Goal: Transaction & Acquisition: Purchase product/service

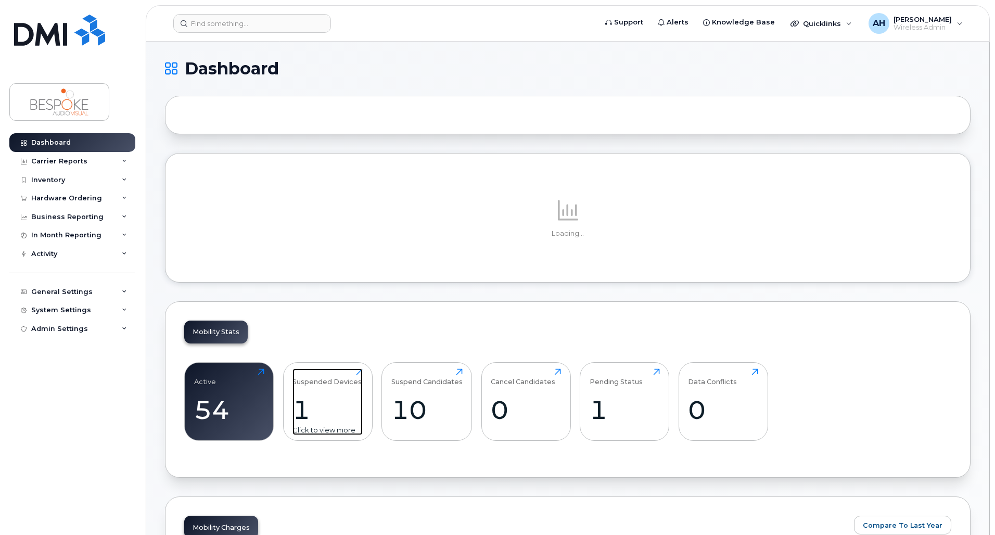
click at [315, 387] on div "Suspended Devices 1 Click to view more" at bounding box center [328, 402] width 70 height 67
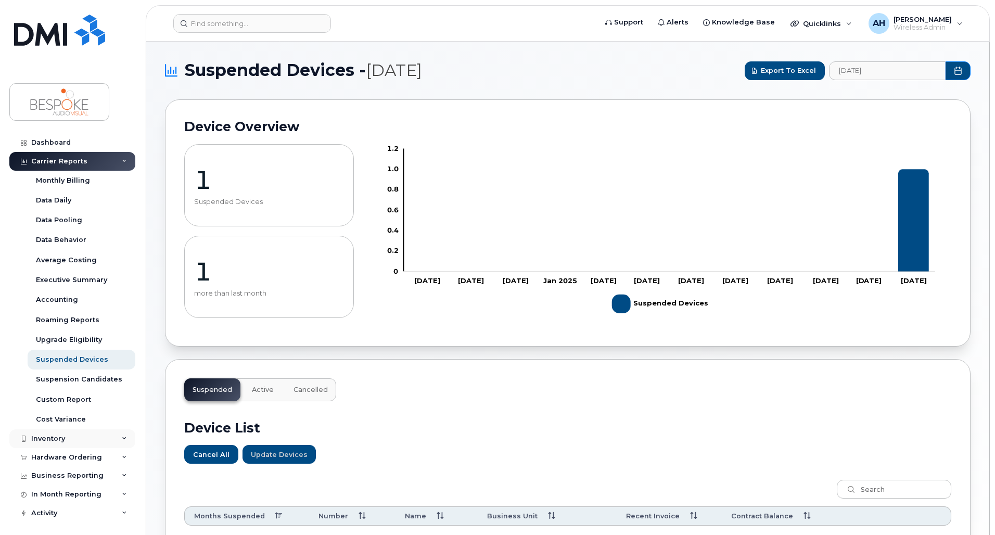
scroll to position [78, 0]
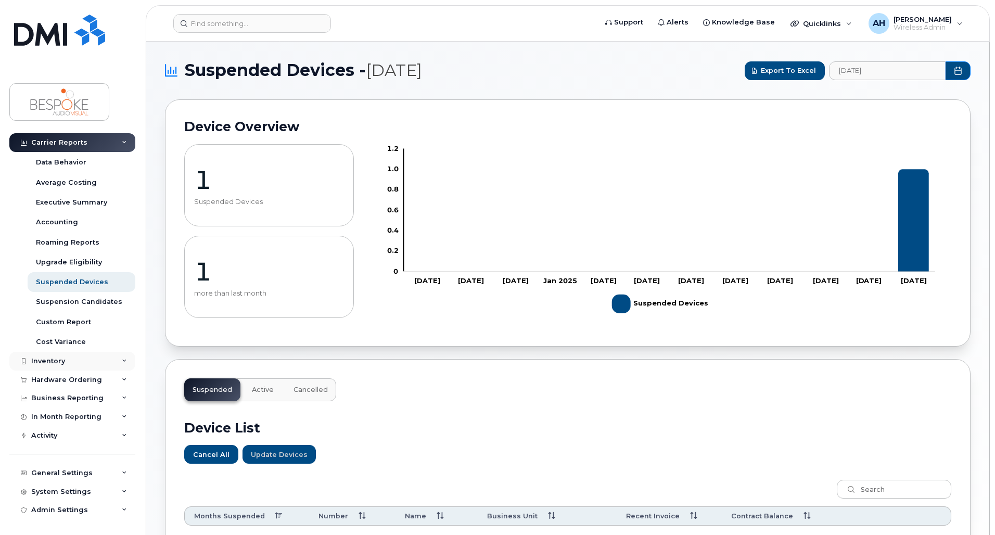
click at [86, 355] on div "Inventory" at bounding box center [72, 361] width 126 height 19
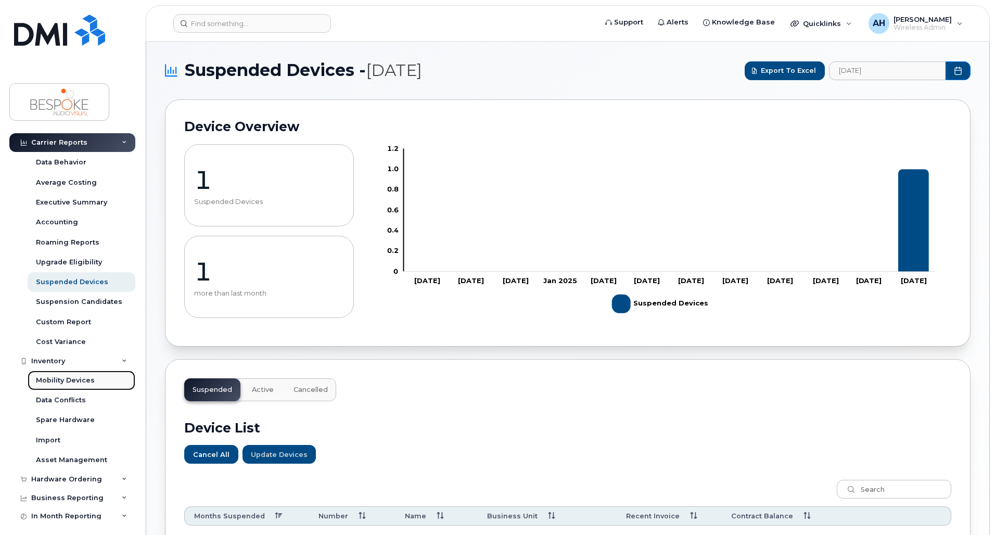
click at [90, 381] on div "Mobility Devices" at bounding box center [65, 380] width 59 height 9
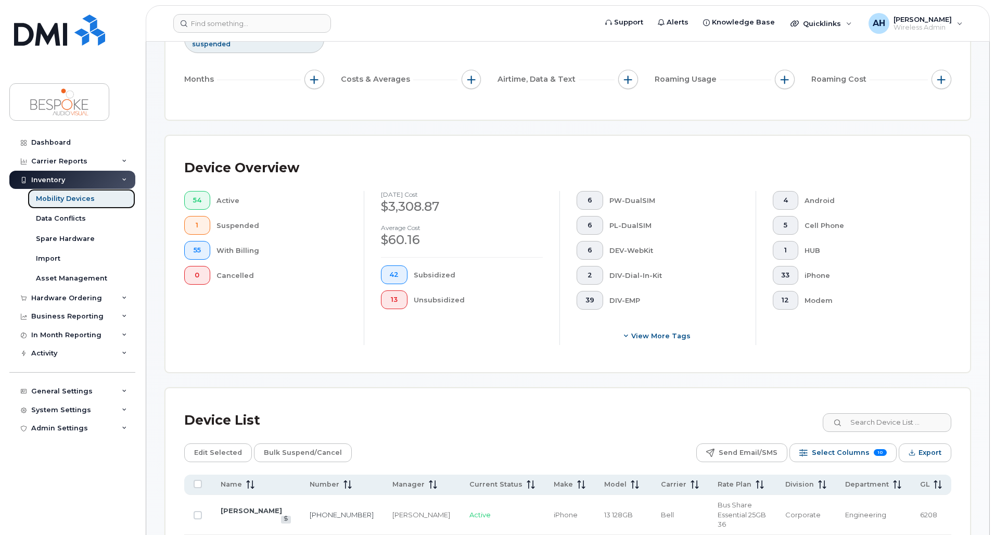
scroll to position [52, 0]
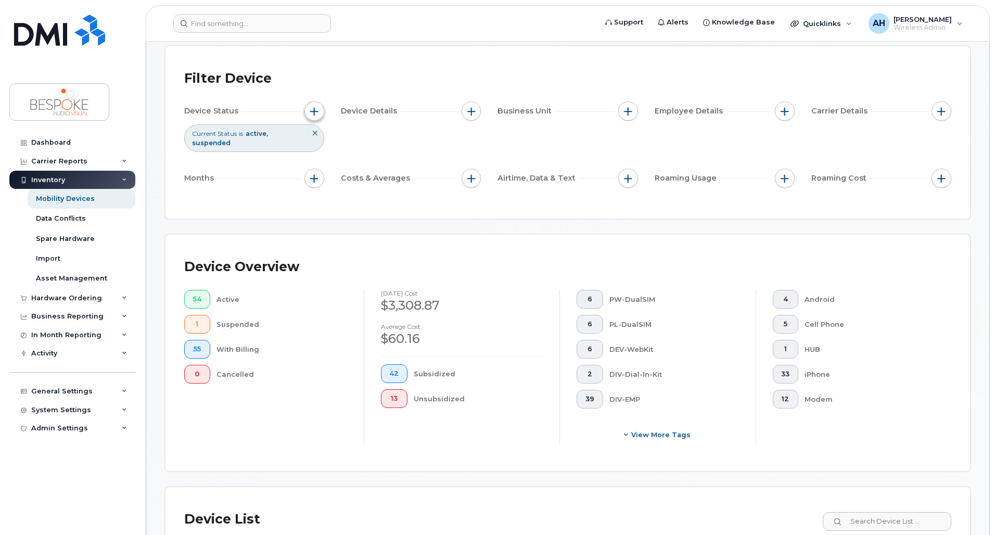
click at [314, 114] on span "button" at bounding box center [314, 111] width 8 height 8
click at [69, 300] on div "Hardware Ordering" at bounding box center [66, 298] width 71 height 8
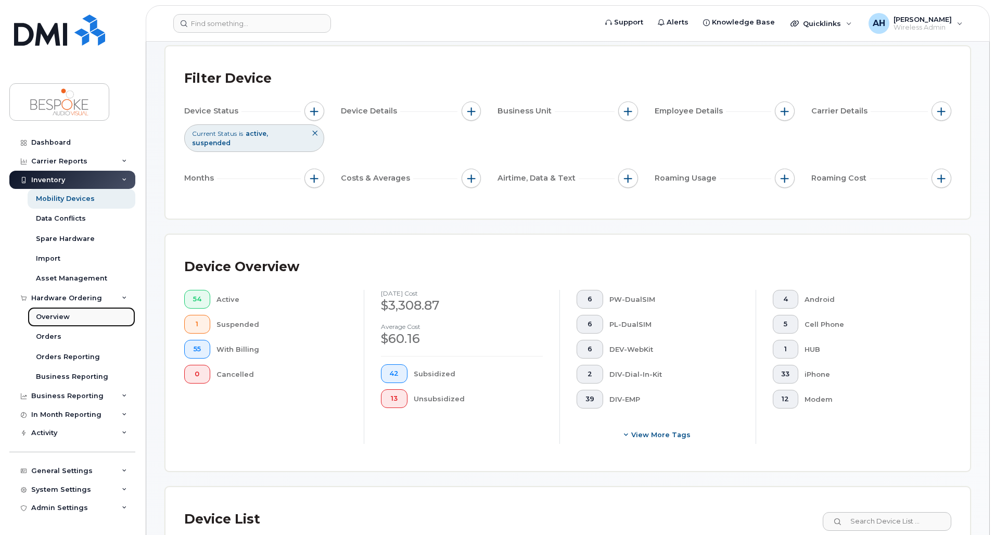
click at [86, 323] on link "Overview" at bounding box center [82, 317] width 108 height 20
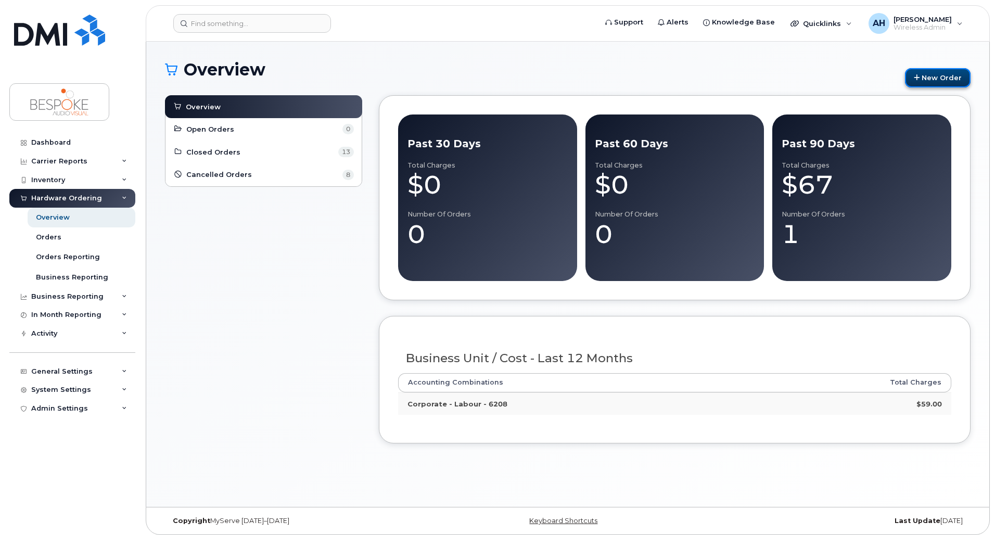
click at [952, 81] on link "New Order" at bounding box center [938, 77] width 66 height 19
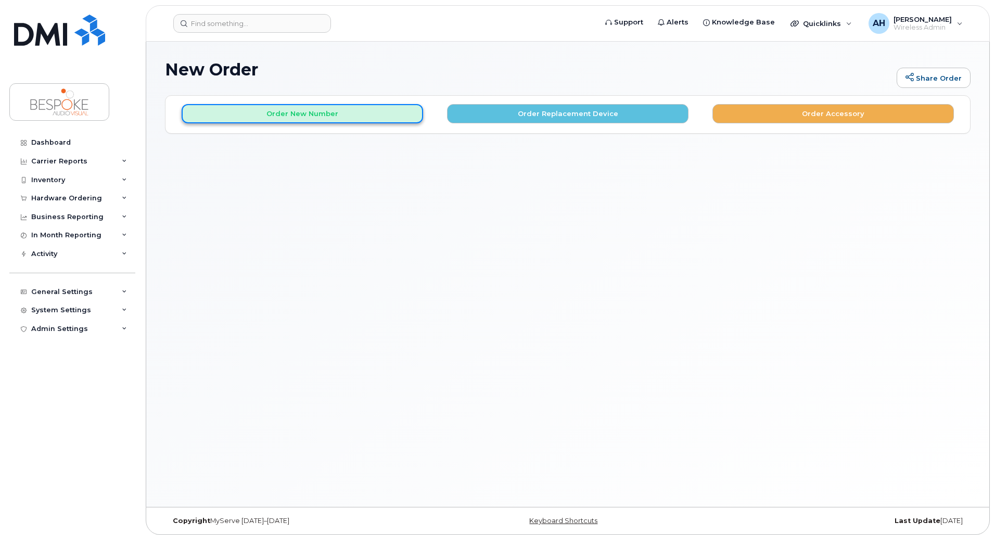
click at [304, 116] on button "Order New Number" at bounding box center [303, 113] width 242 height 19
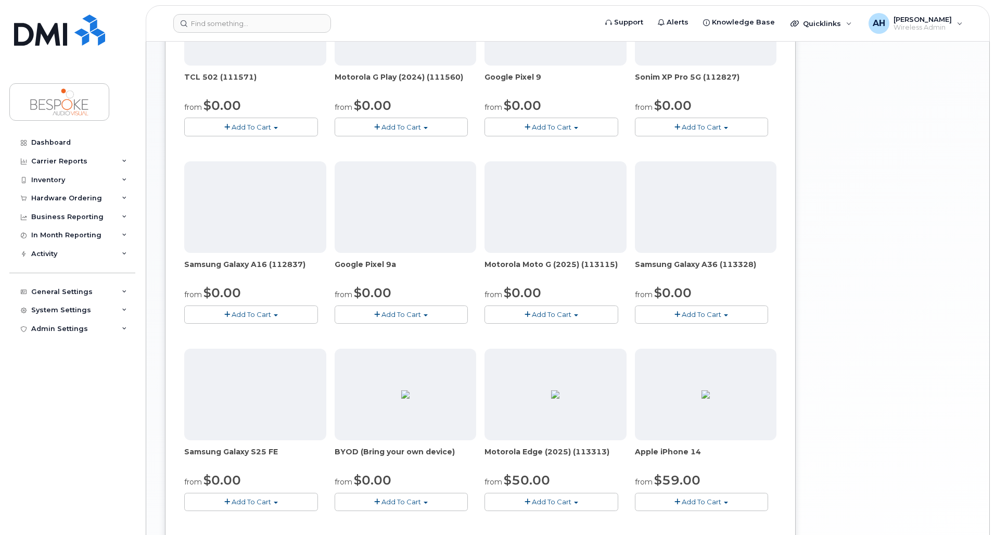
scroll to position [469, 0]
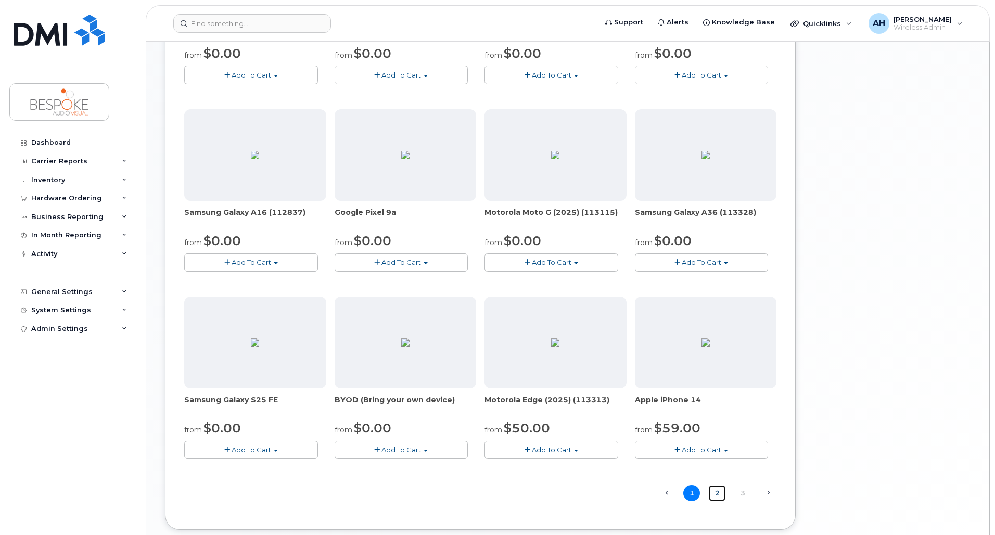
click at [714, 497] on link "2" at bounding box center [717, 493] width 17 height 16
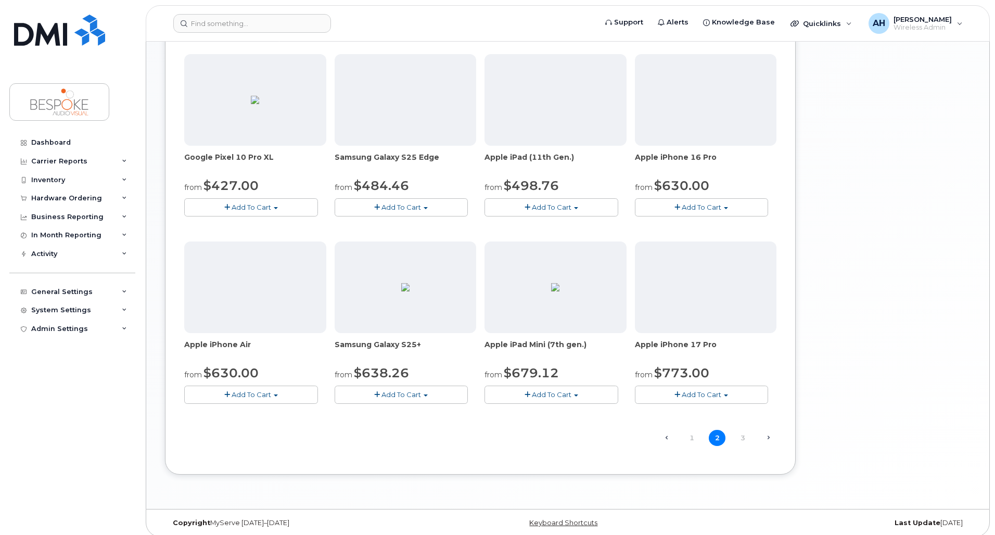
scroll to position [526, 0]
click at [741, 434] on link "3" at bounding box center [743, 436] width 17 height 16
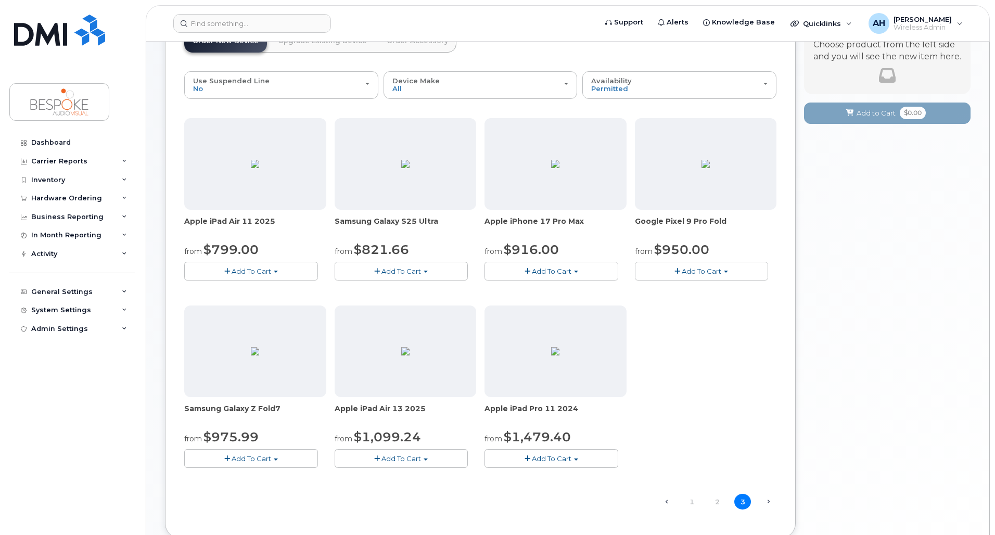
scroll to position [109, 0]
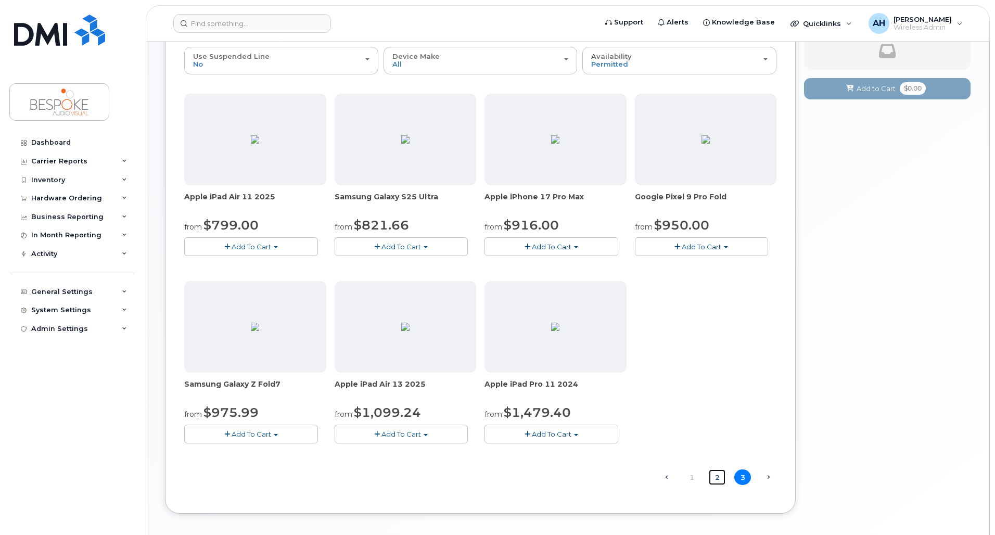
click at [715, 478] on link "2" at bounding box center [717, 478] width 17 height 16
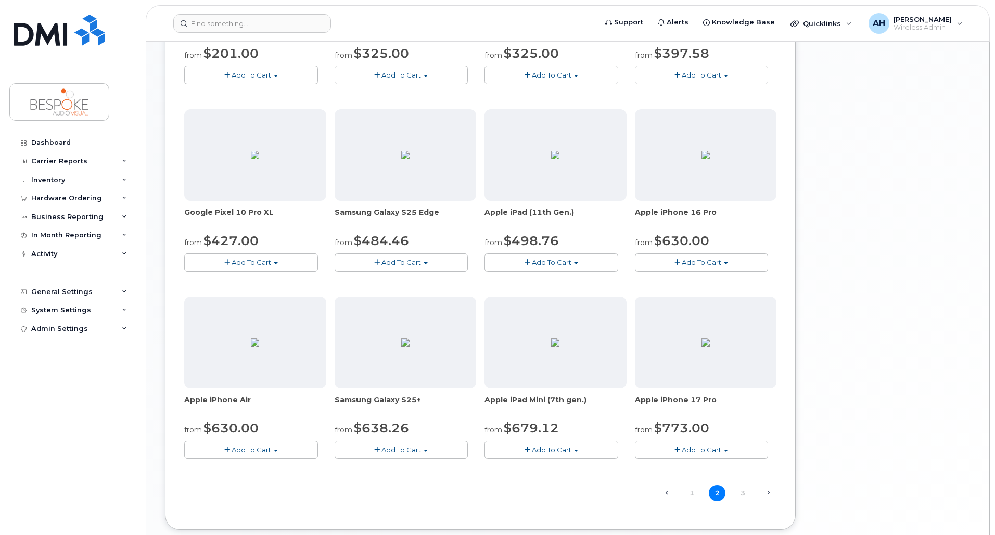
scroll to position [474, 0]
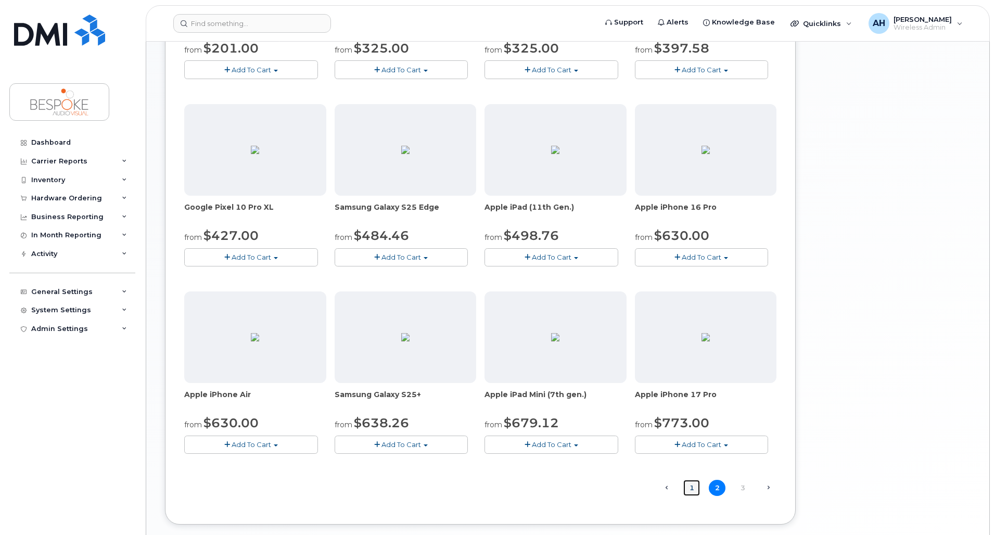
click at [691, 489] on link "1" at bounding box center [692, 488] width 17 height 16
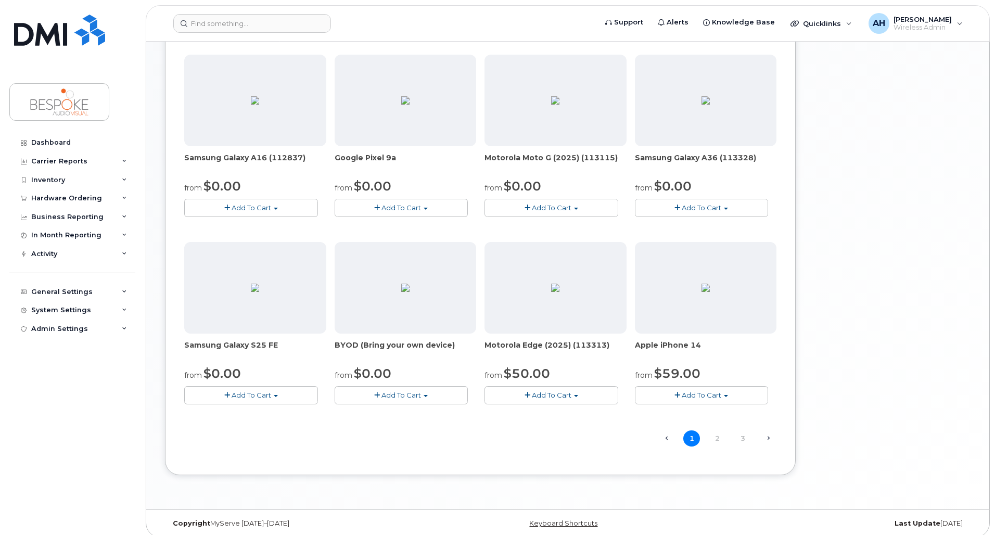
scroll to position [531, 0]
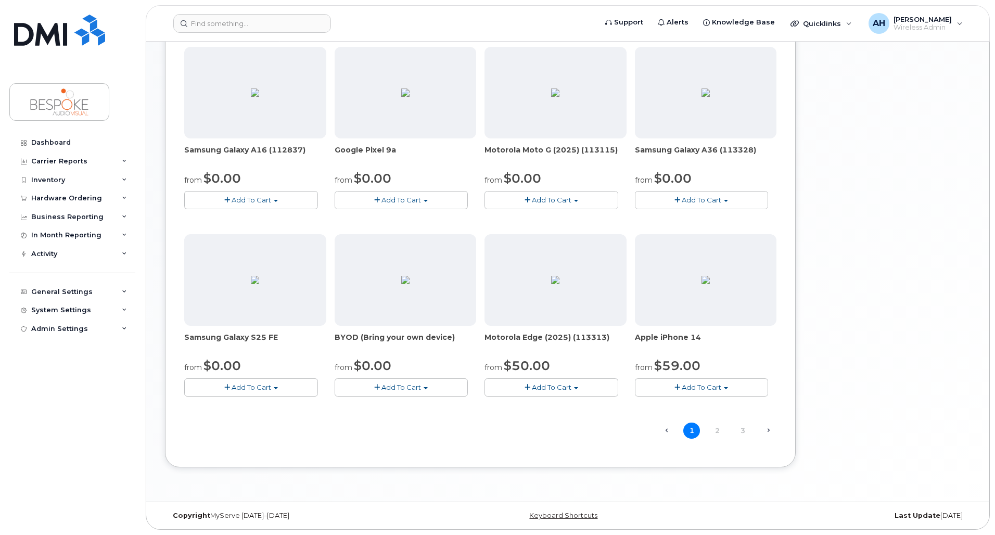
click at [716, 387] on span "Add To Cart" at bounding box center [702, 387] width 40 height 8
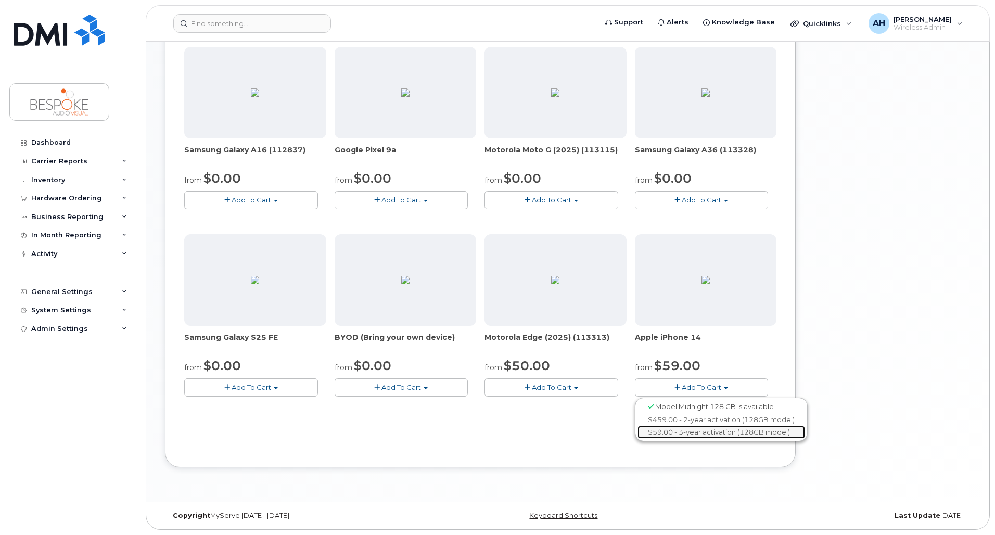
click at [710, 433] on link "$59.00 - 3-year activation (128GB model)" at bounding box center [722, 432] width 168 height 13
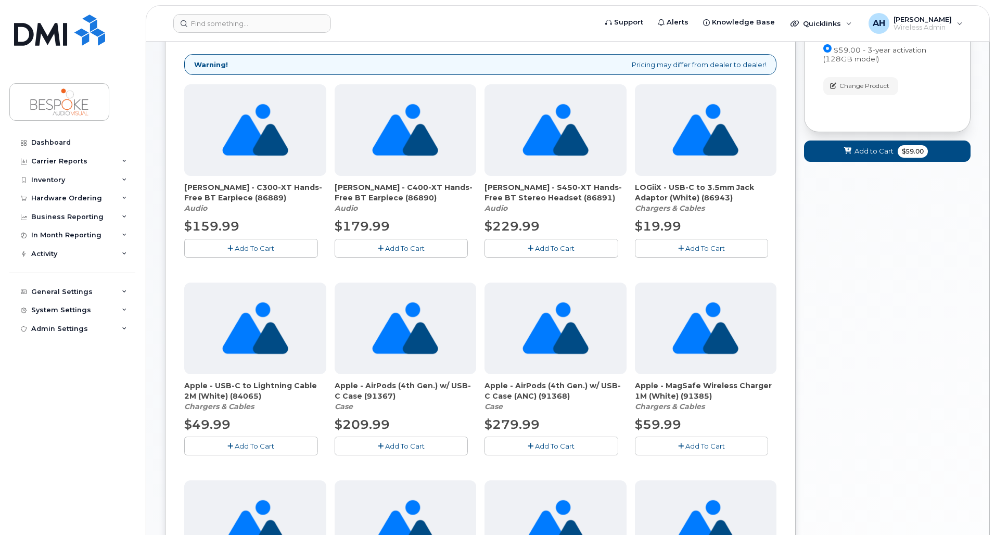
scroll to position [57, 0]
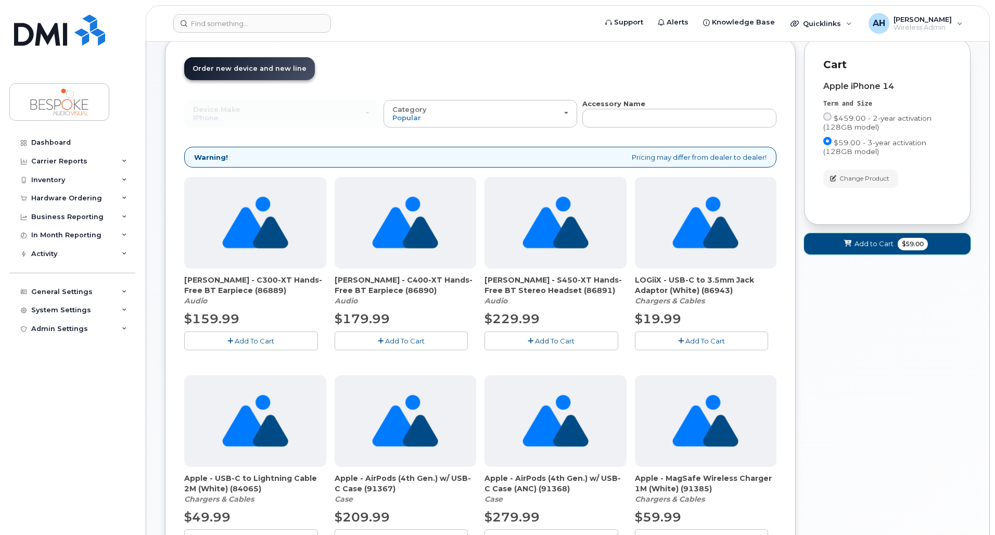
click at [885, 248] on span "Add to Cart" at bounding box center [874, 244] width 39 height 10
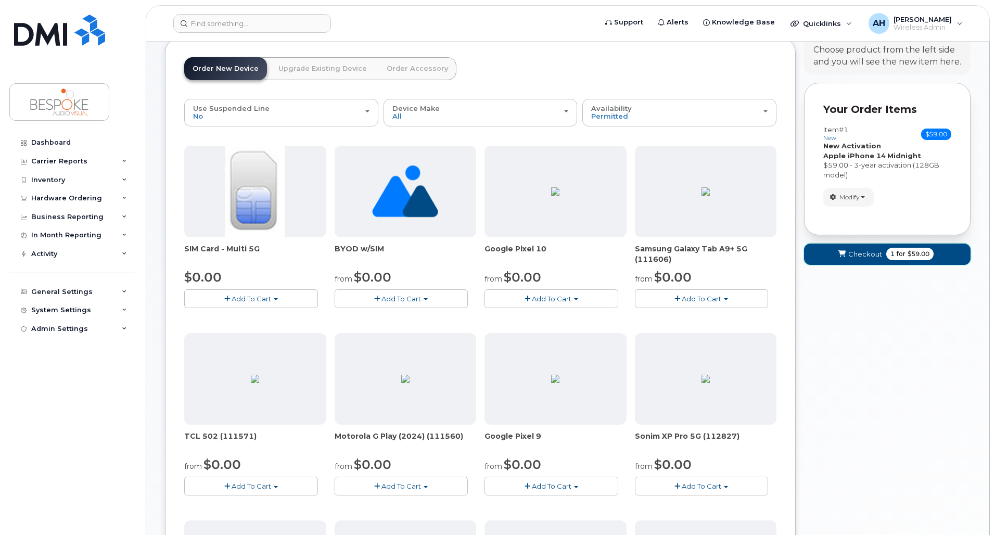
click at [881, 254] on span "Checkout" at bounding box center [866, 254] width 34 height 10
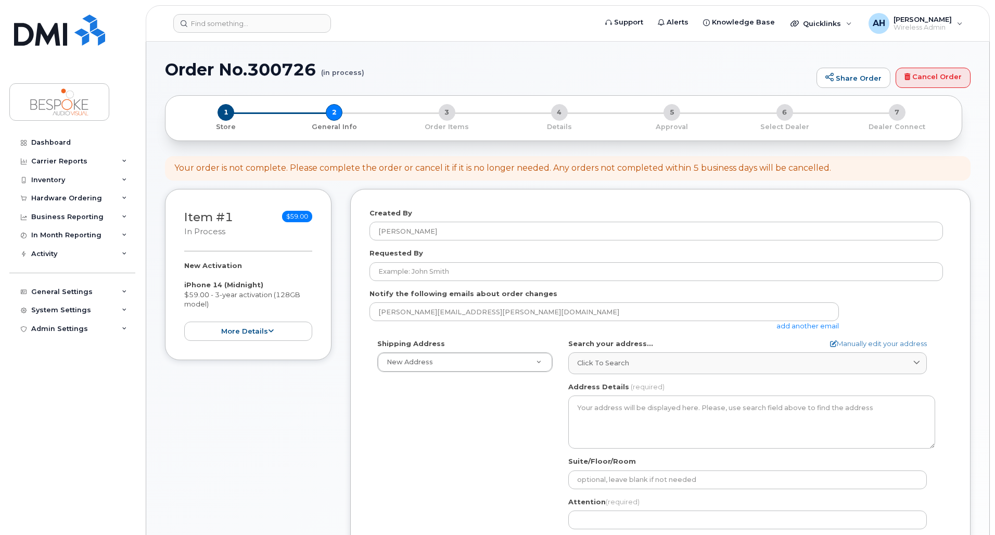
select select
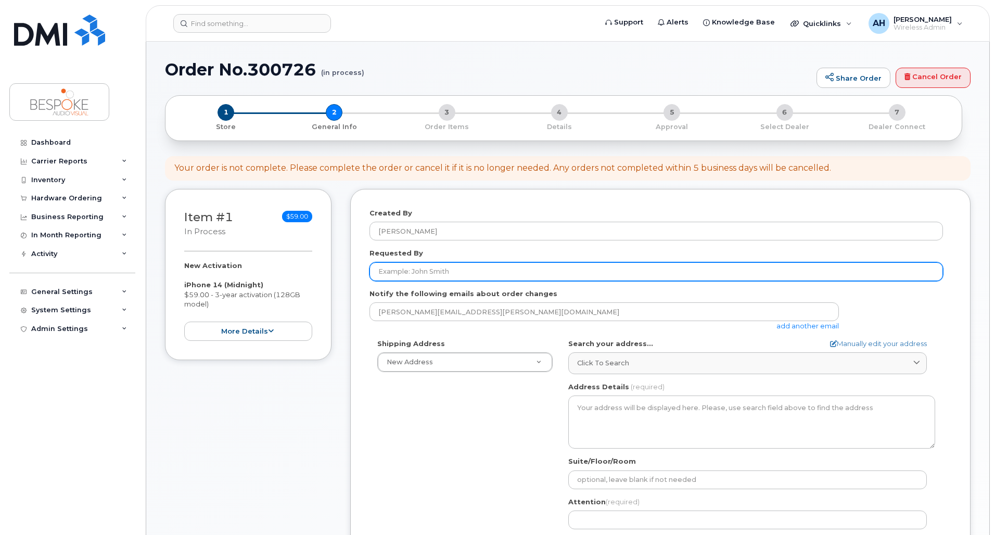
click at [478, 268] on input "Requested By" at bounding box center [657, 271] width 574 height 19
click at [422, 269] on input "Requested By" at bounding box center [657, 271] width 574 height 19
type input "[PERSON_NAME]"
drag, startPoint x: 390, startPoint y: 272, endPoint x: 190, endPoint y: 269, distance: 201.0
click at [190, 269] on div "Item #1 in process $59.00 New Activation iPhone 14 (Midnight) $59.00 - 3-year a…" at bounding box center [568, 475] width 806 height 572
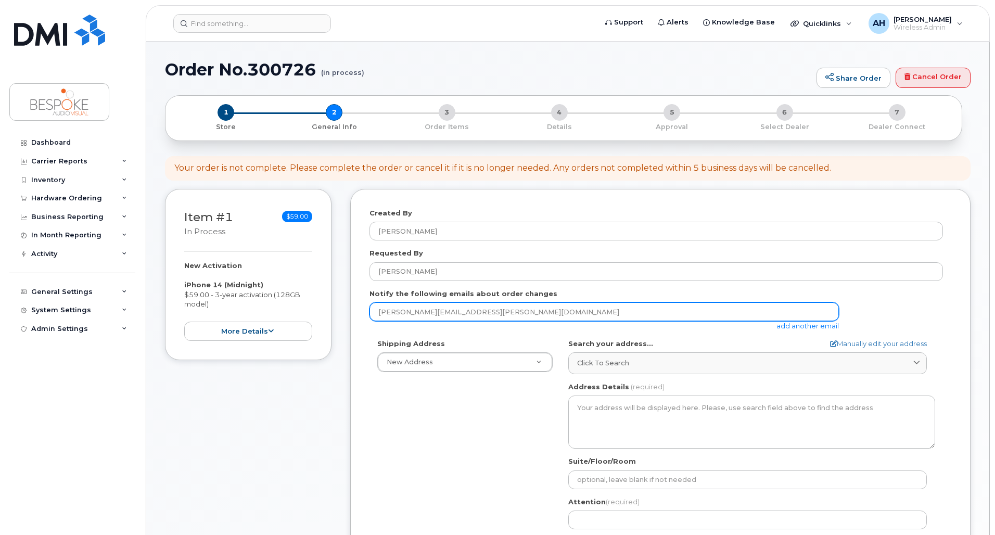
click at [512, 309] on input "andrew.hallam@bespokeav.ca" at bounding box center [605, 311] width 470 height 19
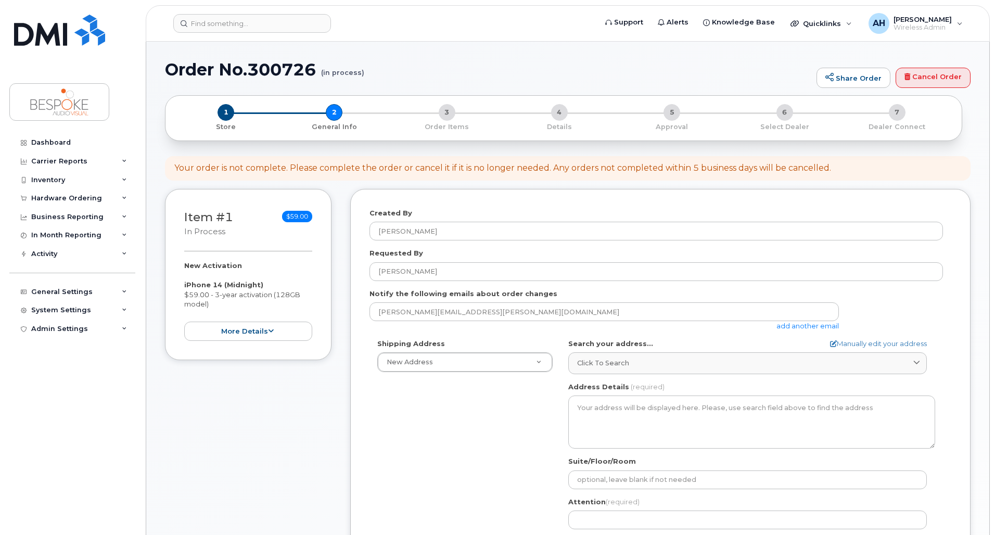
click at [557, 287] on form "Created By Andrew Hallam Requested By David Bartelli Notify the following email…" at bounding box center [661, 467] width 582 height 518
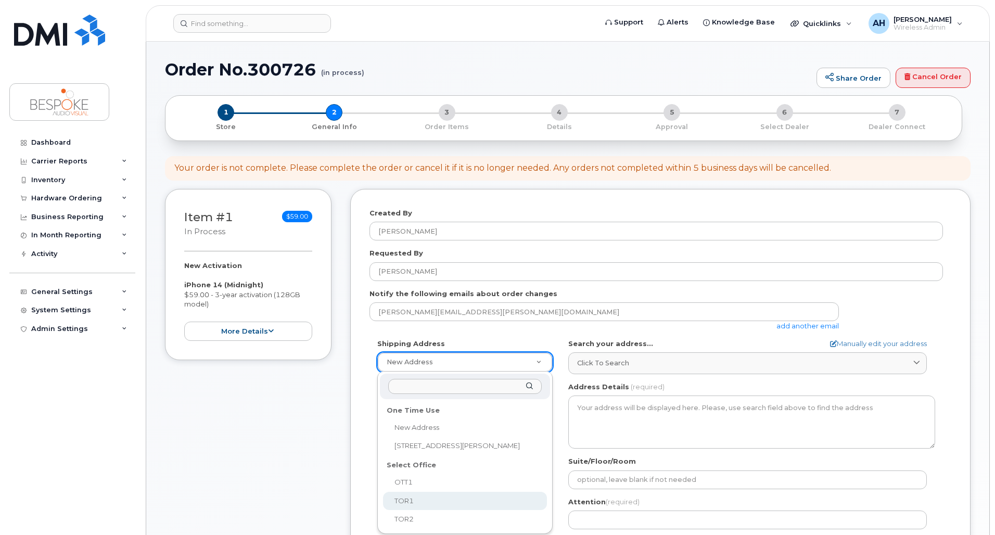
select select
type textarea "907 Oxford St ETOBICOKE ON M8Z 5T1 CANADA Etobicoke Ontario M8Z 5T1"
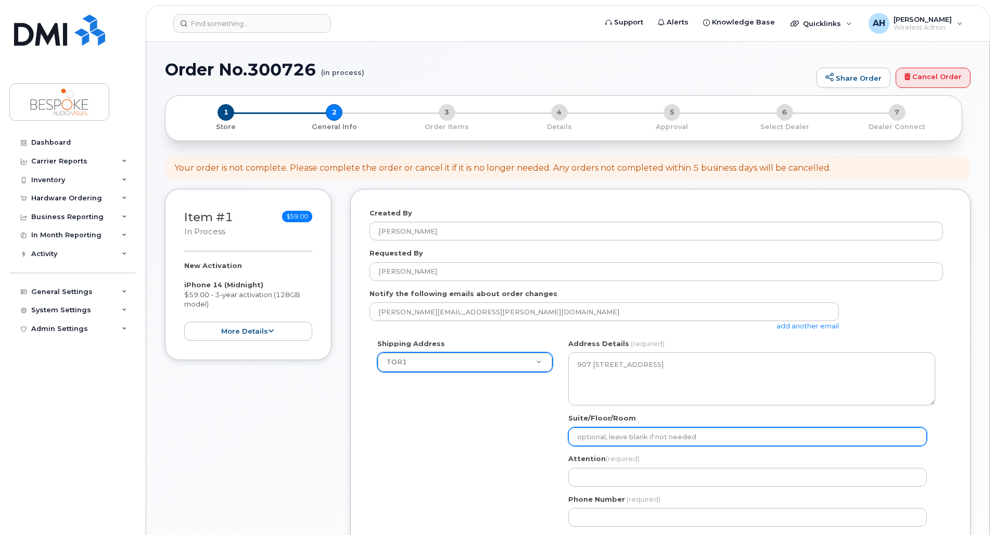
click at [676, 434] on input "Suite/Floor/Room" at bounding box center [748, 436] width 359 height 19
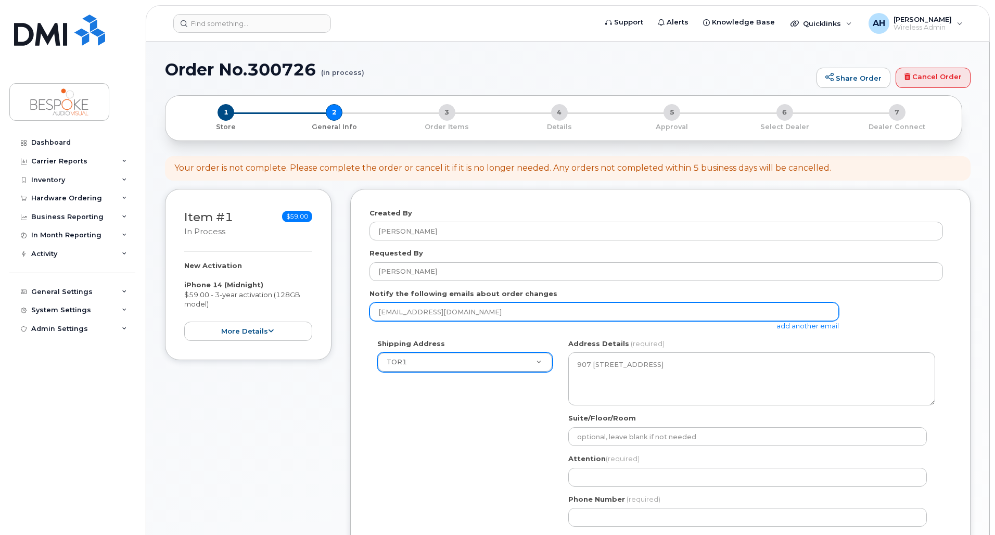
click at [588, 314] on input "aha@kaskade.ca" at bounding box center [605, 311] width 470 height 19
drag, startPoint x: 590, startPoint y: 315, endPoint x: 274, endPoint y: 321, distance: 316.1
click at [277, 321] on div "Item #1 in process $59.00 New Activation iPhone 14 (Midnight) $59.00 - 3-year a…" at bounding box center [568, 453] width 806 height 529
type input "andrew.hallam@bespokeav.ca"
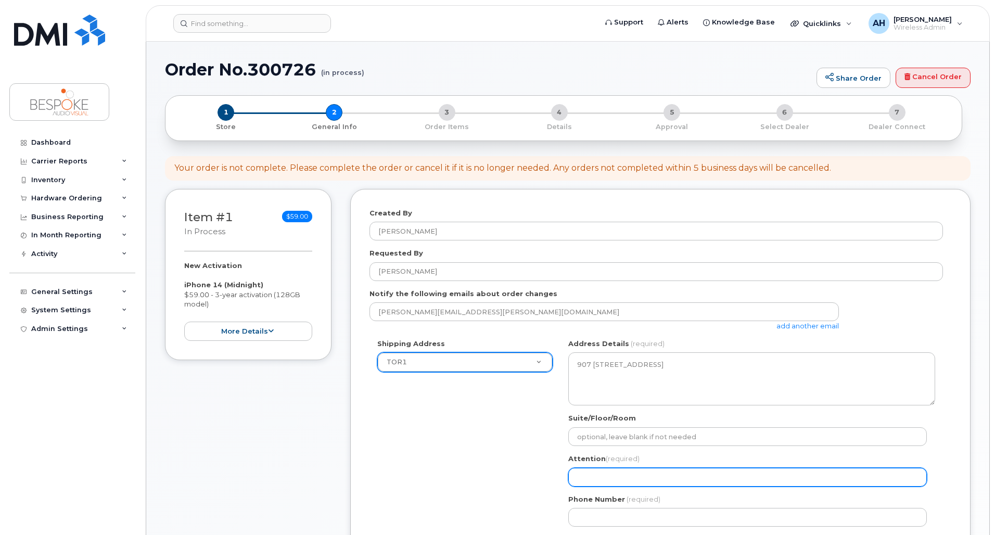
click at [615, 473] on input "Attention (required)" at bounding box center [748, 477] width 359 height 19
select select
type input "A"
select select
type input "An"
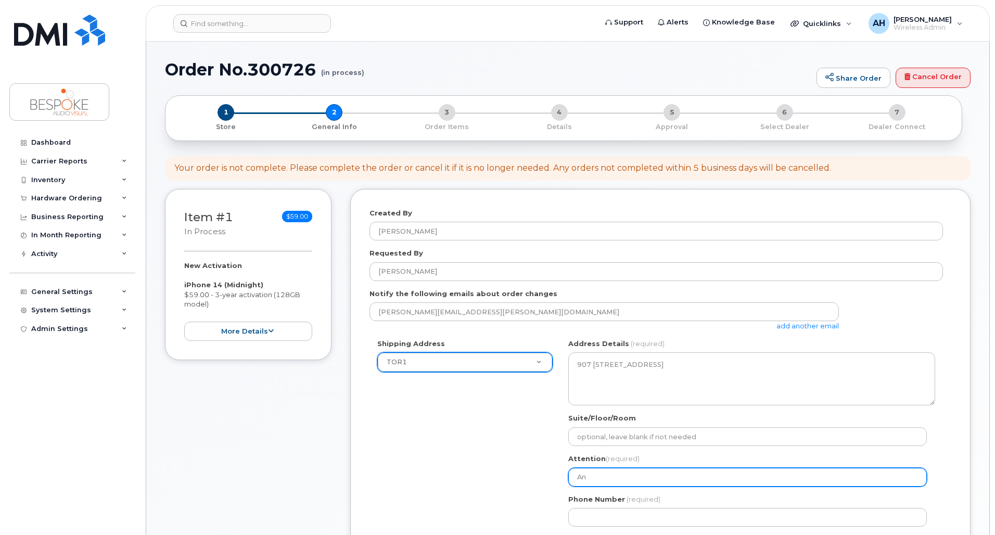
select select
type input "And"
select select
type input "Andr"
select select
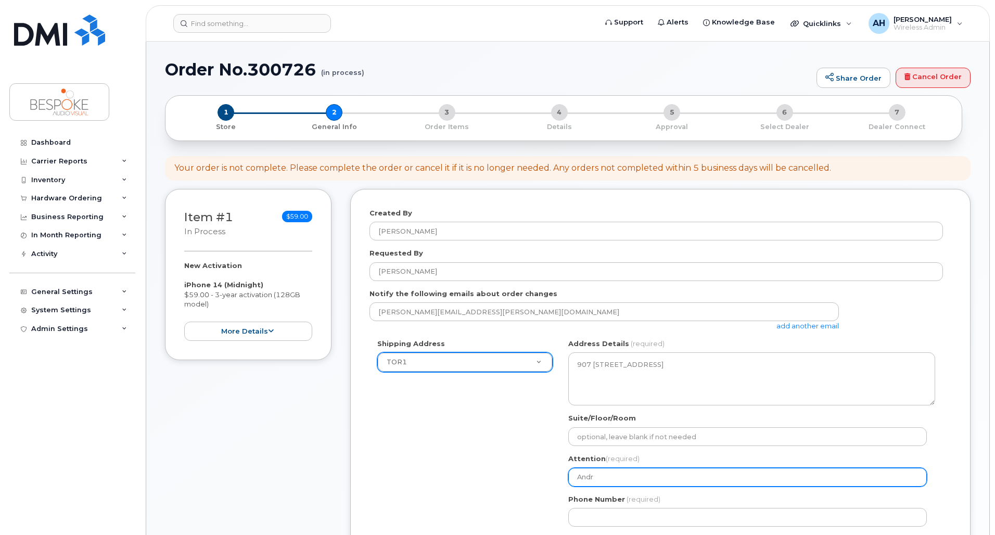
type input "Andre"
select select
type input "Andrew"
select select
type input "Andrew H"
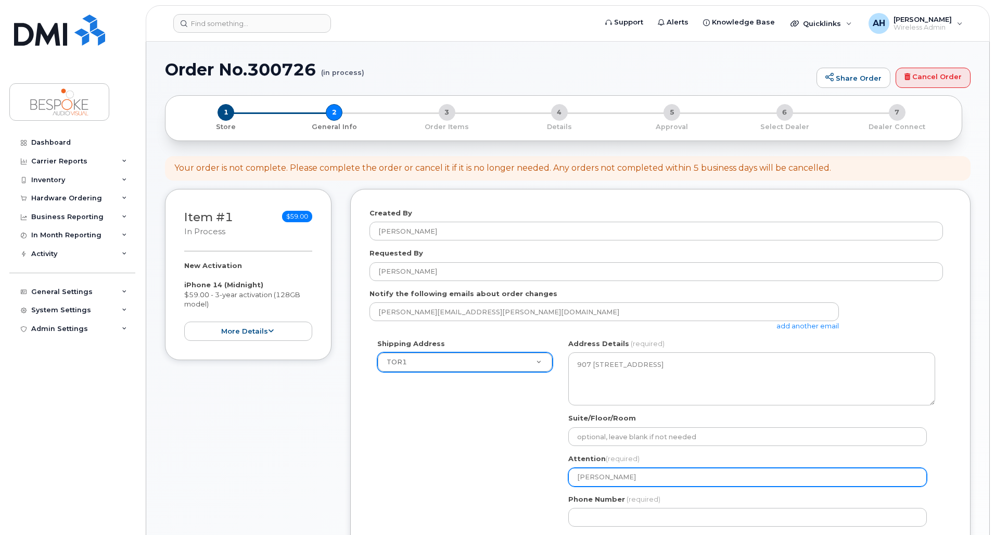
select select
type input "Andrew Ha"
select select
type input "Andrew Hal"
select select
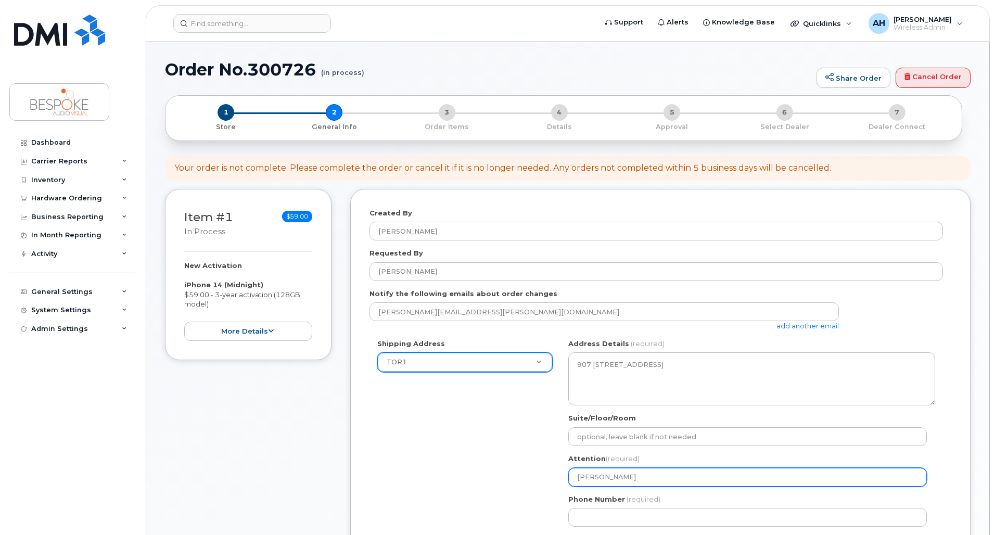
type input "Andrew Hall"
select select
type input "Andrew Halla"
select select
type input "[PERSON_NAME]"
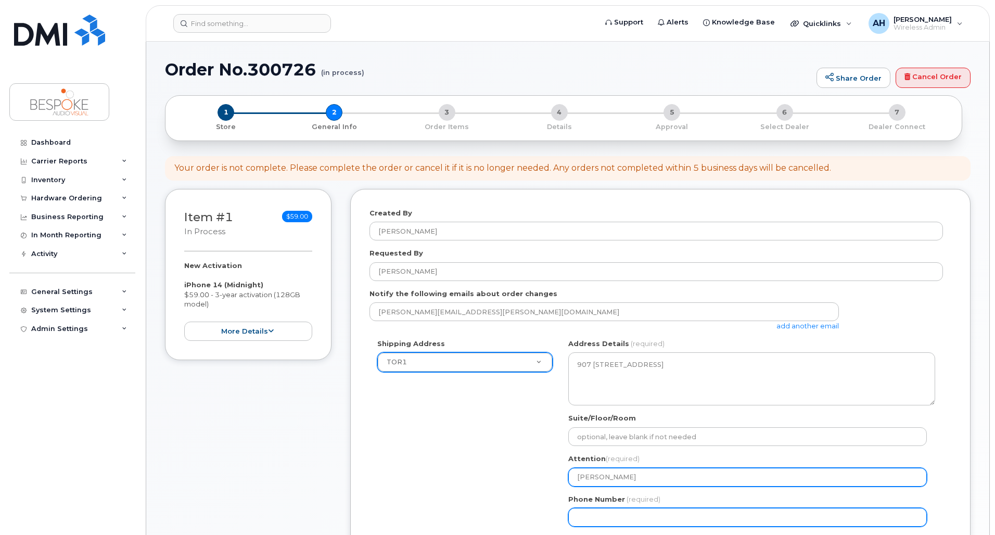
select select
type input "647"
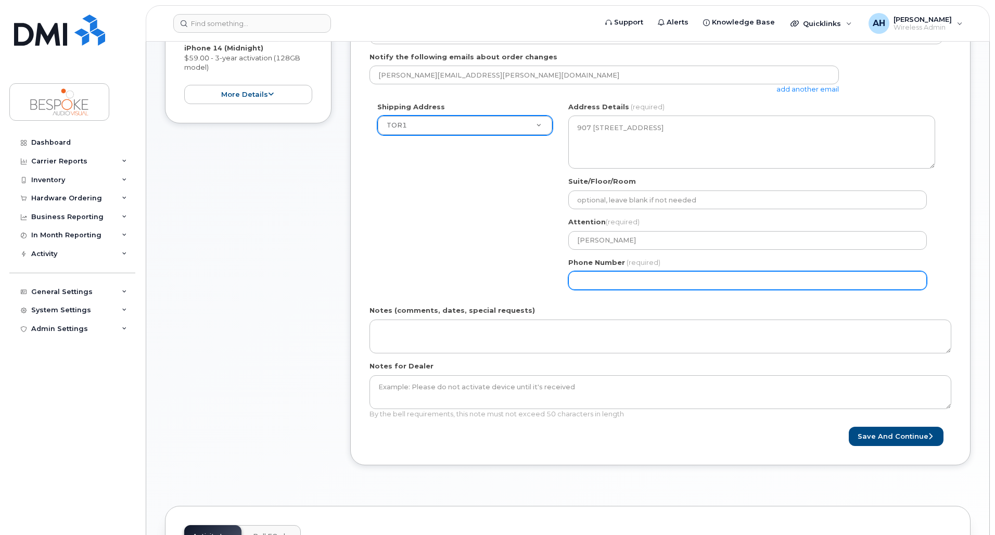
scroll to position [312, 0]
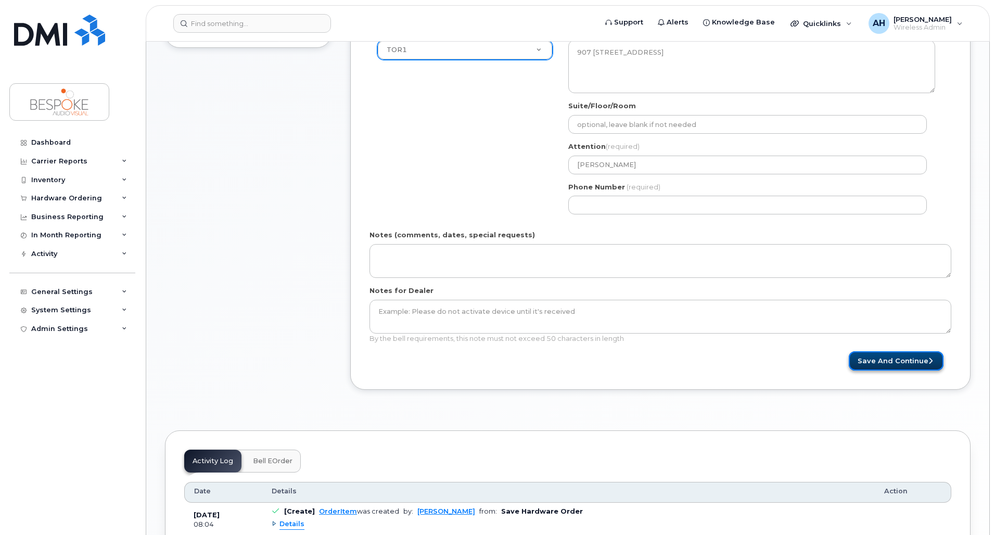
click at [880, 356] on button "Save and Continue" at bounding box center [896, 360] width 95 height 19
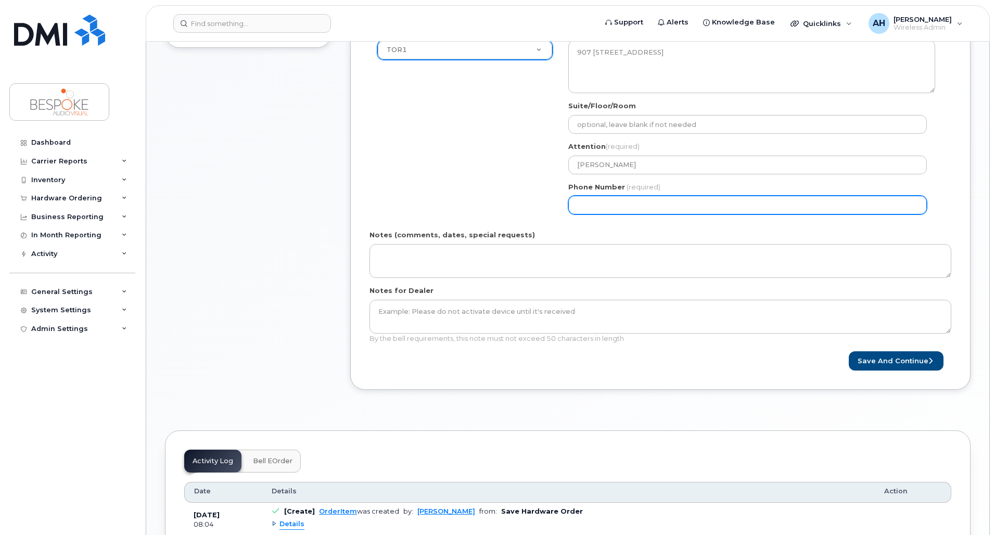
click at [610, 204] on input "Phone Number" at bounding box center [748, 205] width 359 height 19
click at [595, 206] on input "Phone Number" at bounding box center [748, 205] width 359 height 19
select select
type input "6473344533"
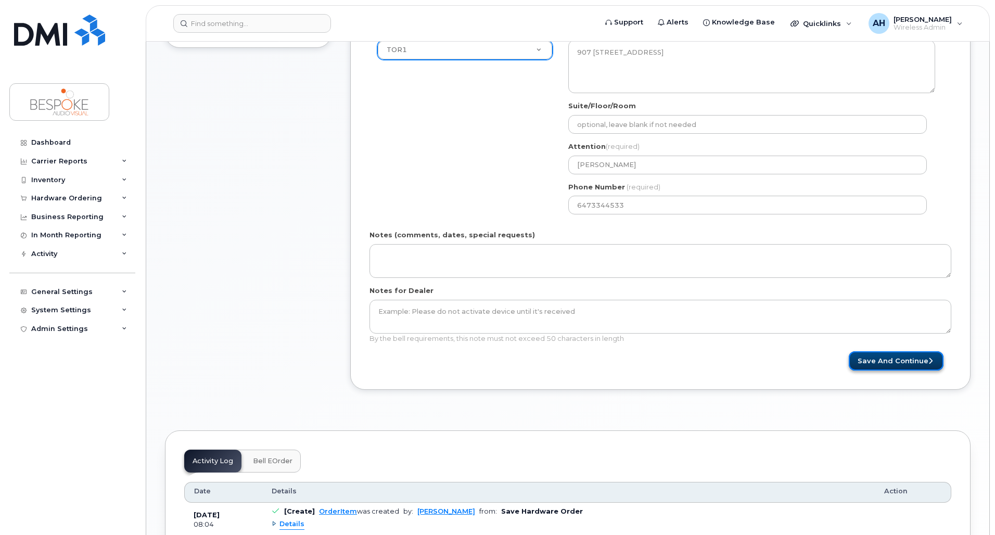
click at [908, 364] on button "Save and Continue" at bounding box center [896, 360] width 95 height 19
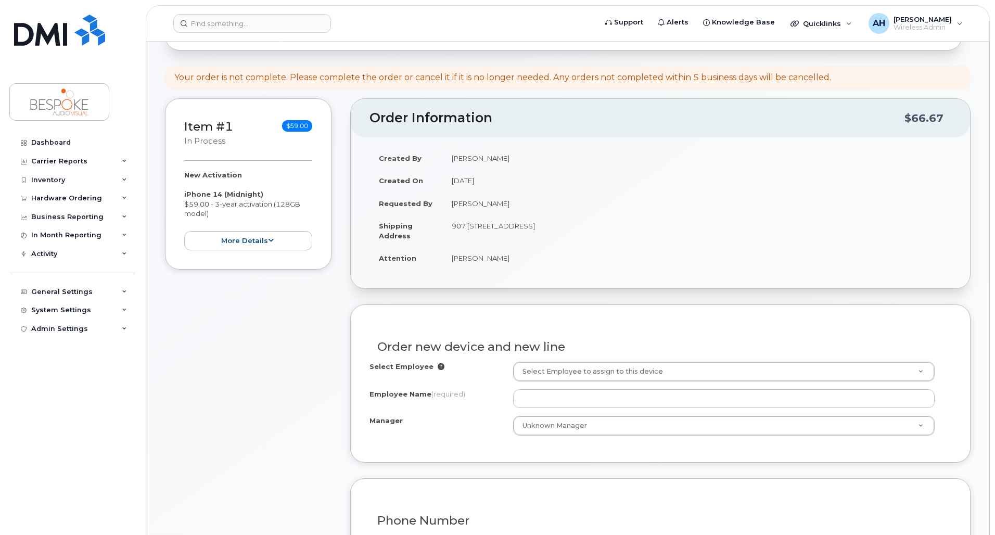
scroll to position [104, 0]
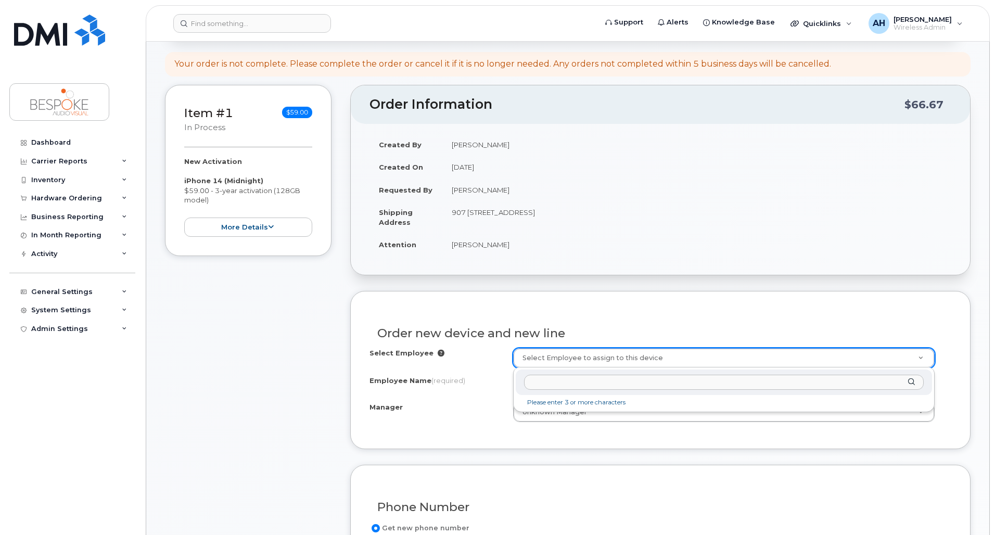
click at [605, 386] on input "text" at bounding box center [724, 382] width 400 height 15
type input "dav"
type input "3005534"
type input "[PERSON_NAME]"
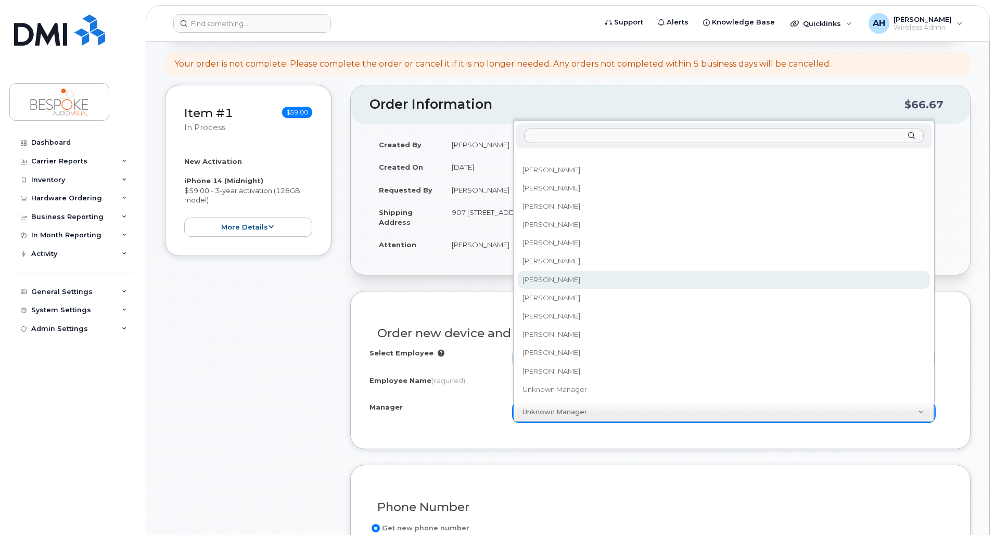
select select "1664172"
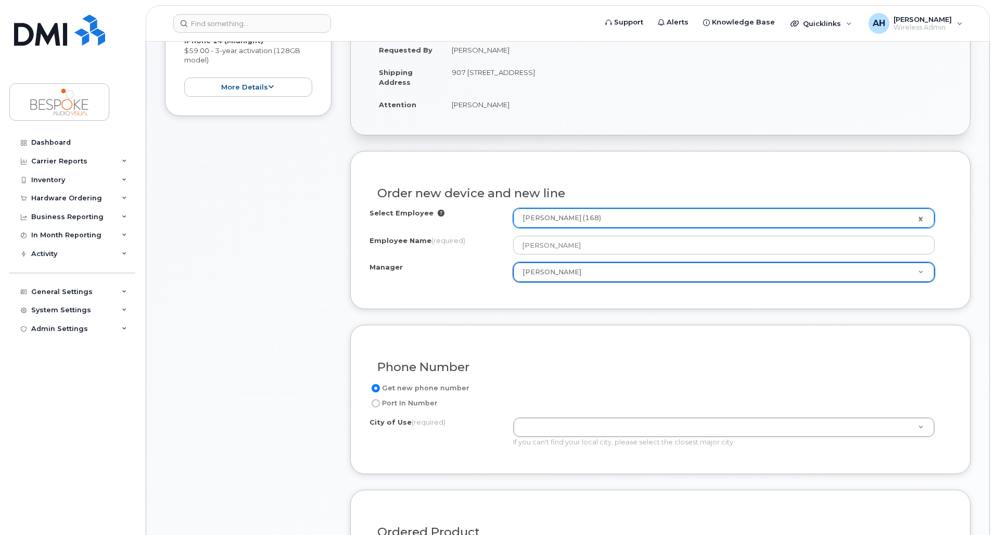
scroll to position [364, 0]
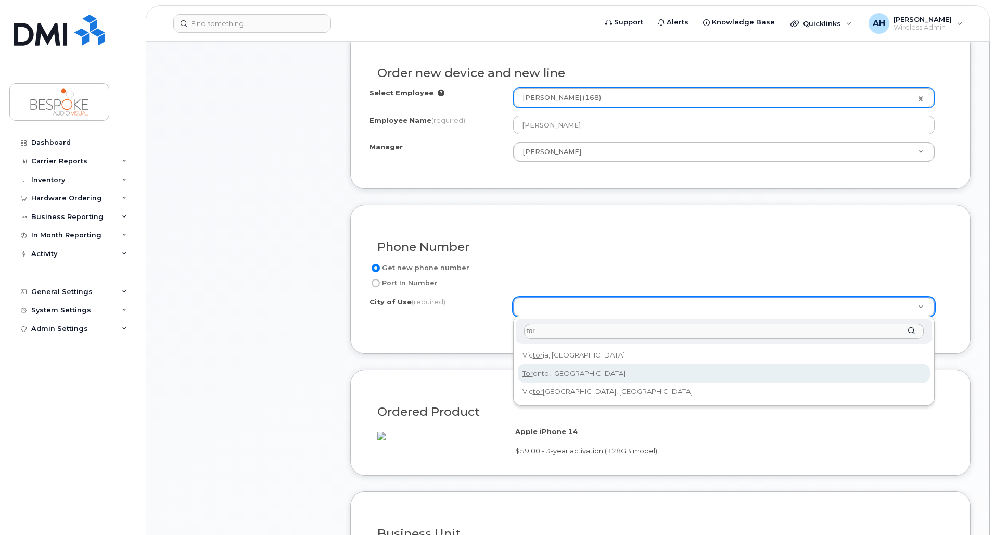
type input "tor"
type input "4934"
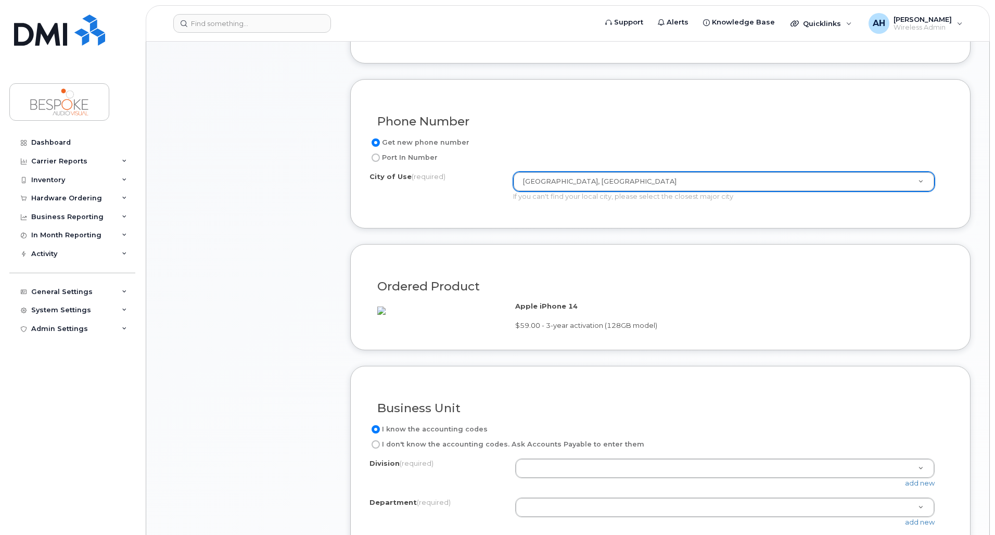
scroll to position [625, 0]
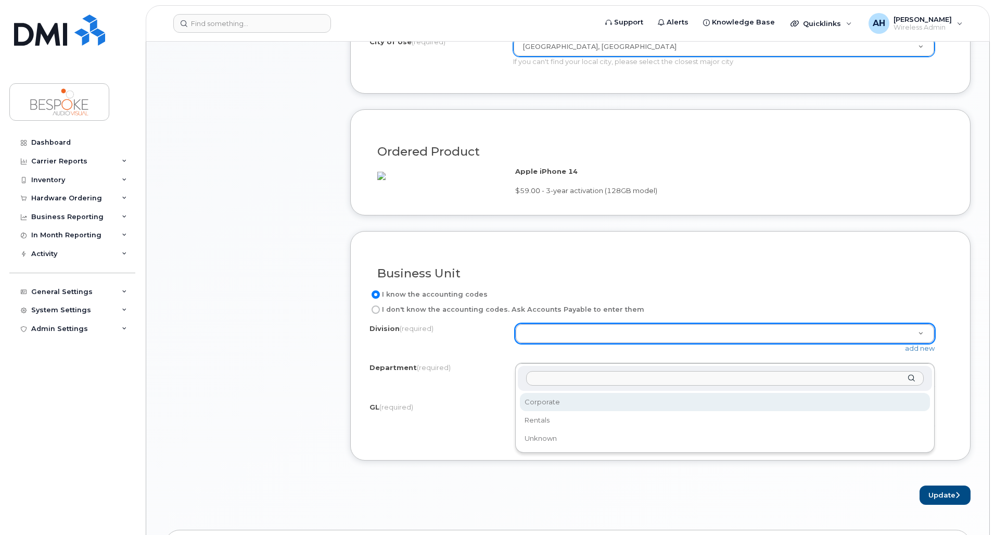
select select "Corporate"
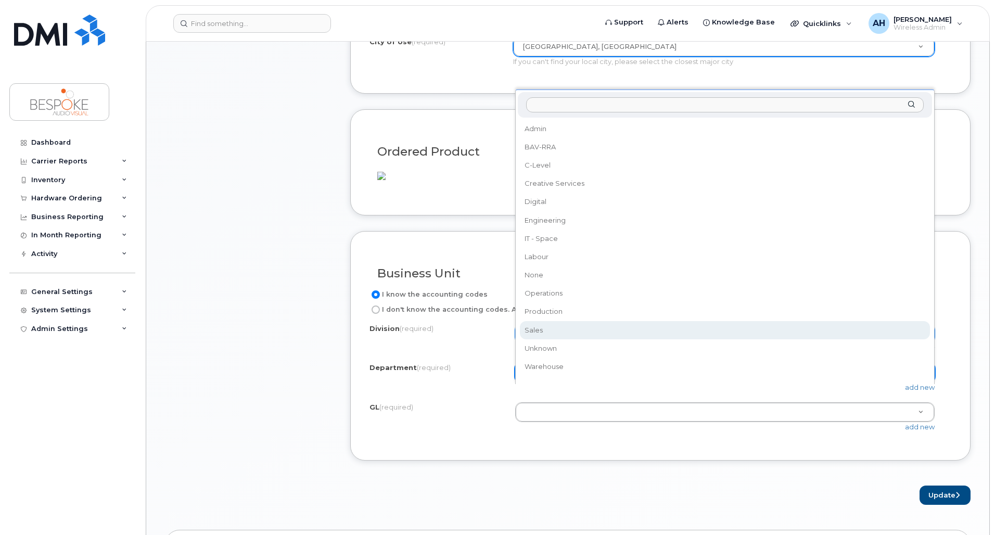
select select "Sales"
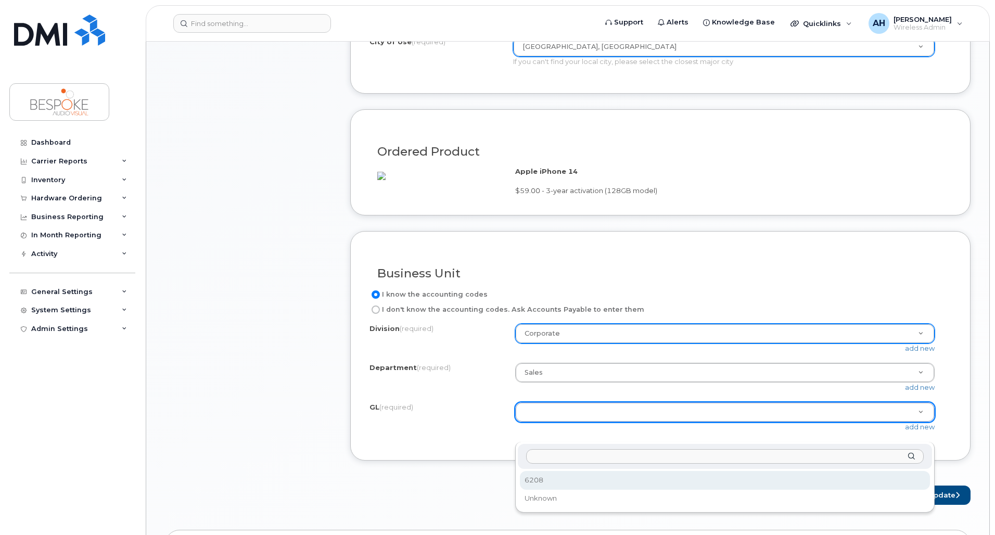
select select "6208"
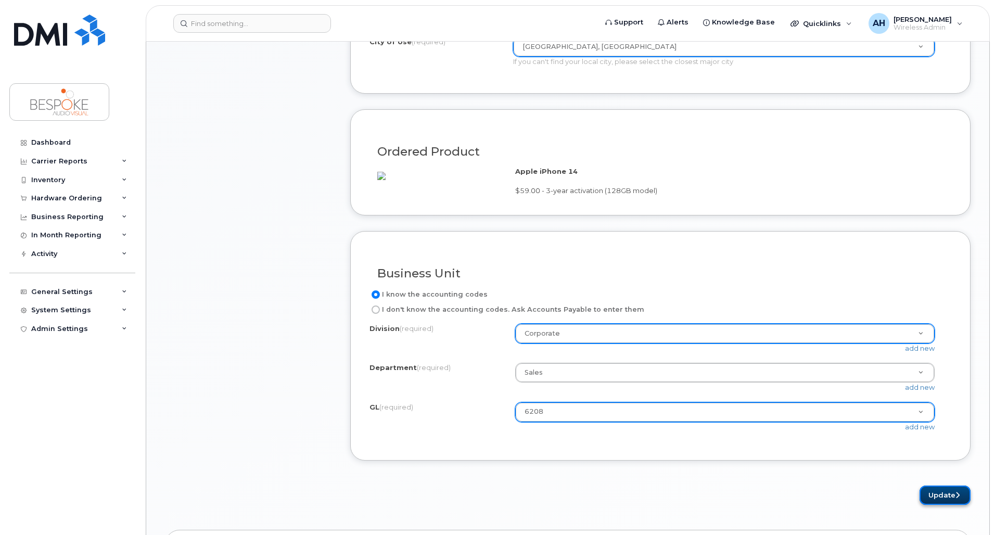
click at [950, 505] on button "Update" at bounding box center [945, 495] width 51 height 19
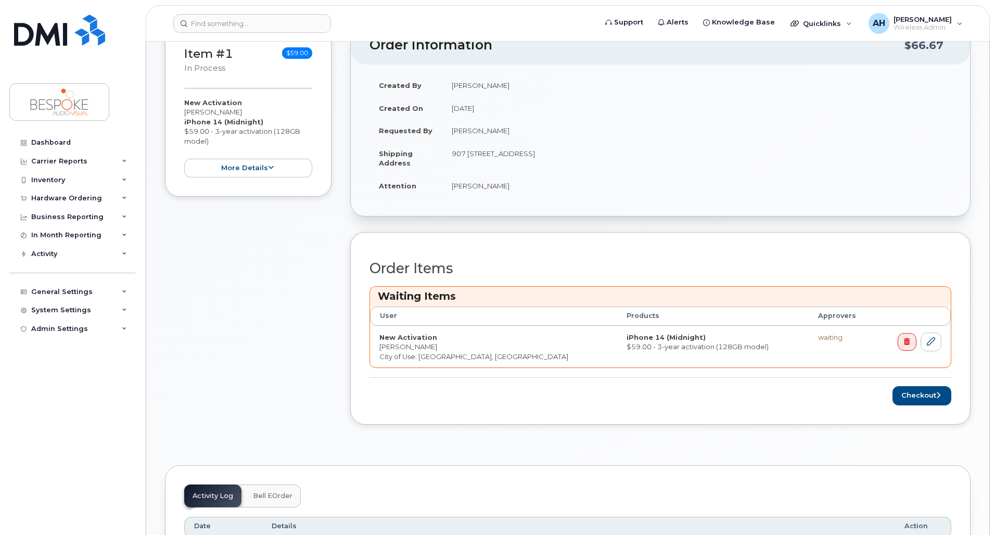
scroll to position [208, 0]
click at [930, 396] on button "Checkout" at bounding box center [922, 395] width 59 height 19
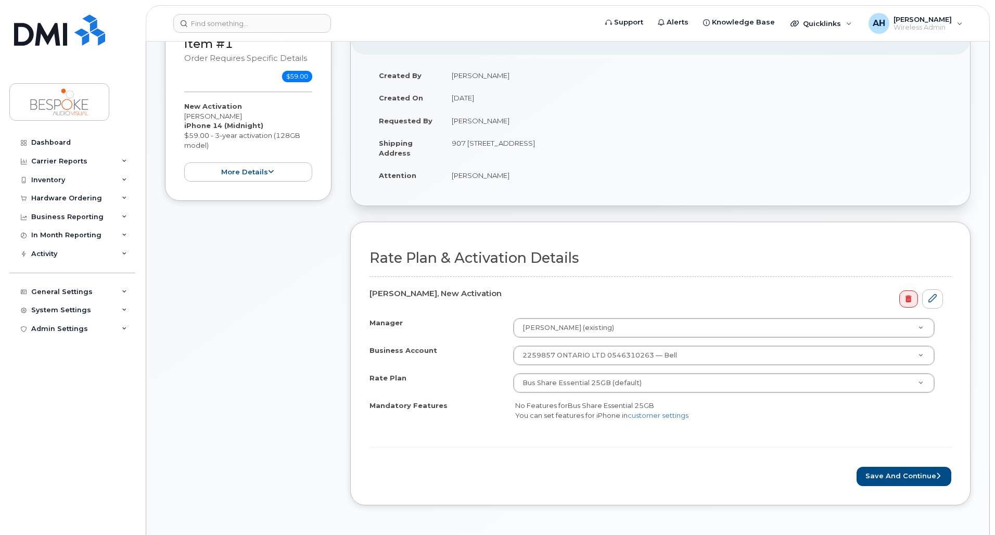
scroll to position [156, 0]
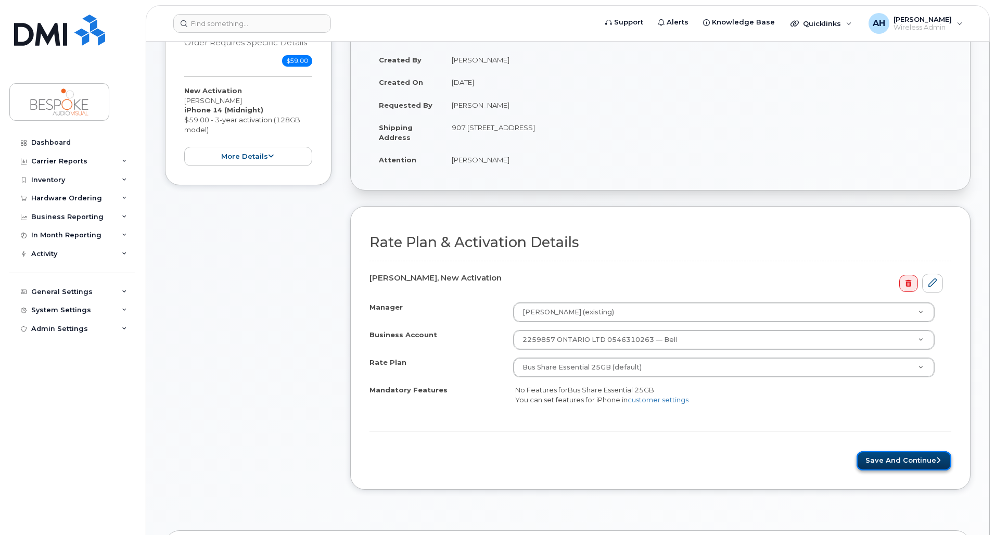
click at [918, 459] on button "Save and Continue" at bounding box center [904, 460] width 95 height 19
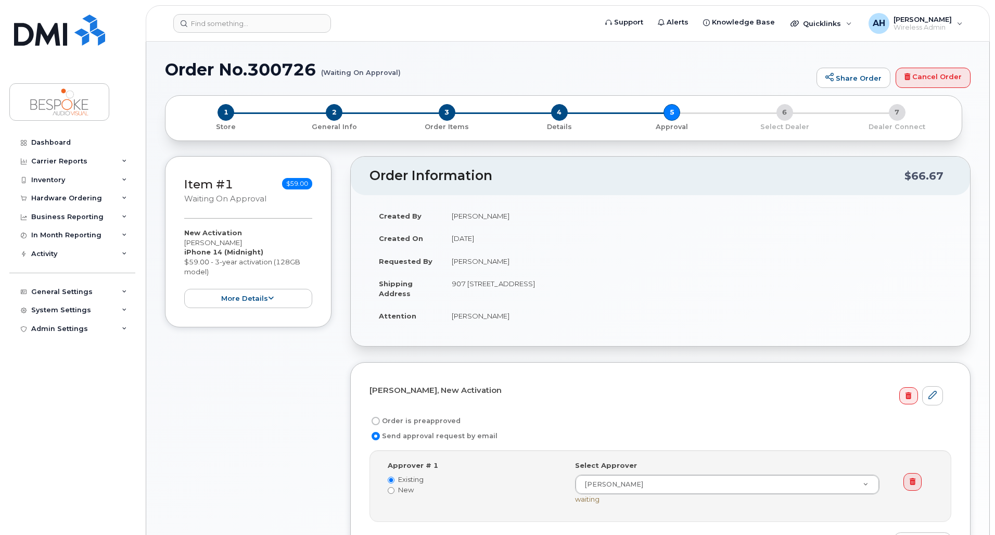
select select
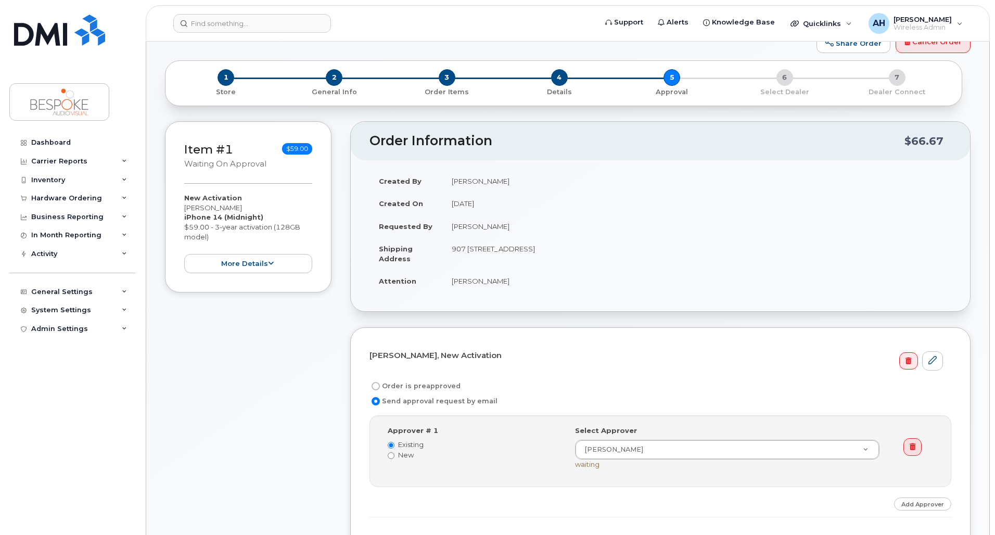
scroll to position [104, 0]
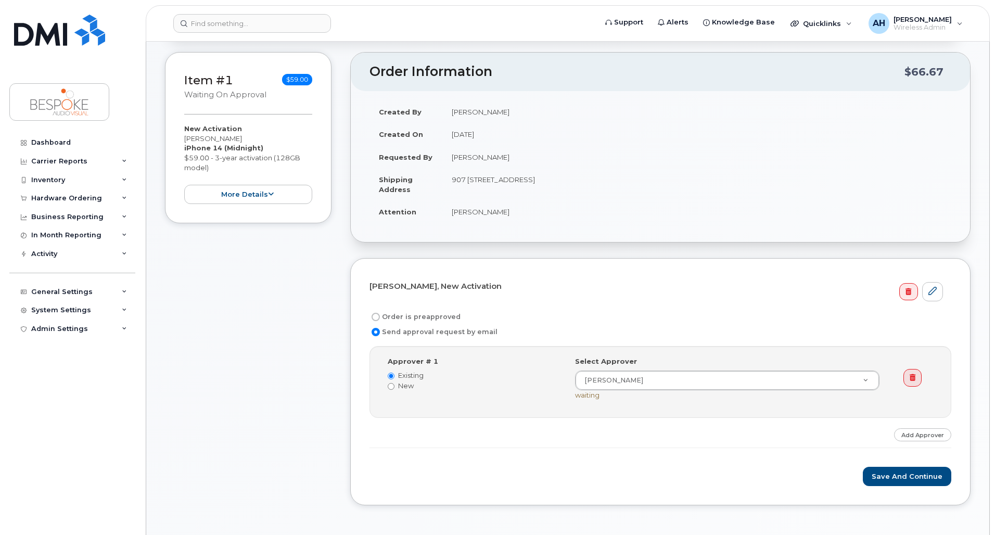
click at [382, 317] on label "Order is preapproved" at bounding box center [415, 317] width 91 height 12
click at [380, 317] on input "Order is preapproved" at bounding box center [376, 317] width 8 height 8
radio input "true"
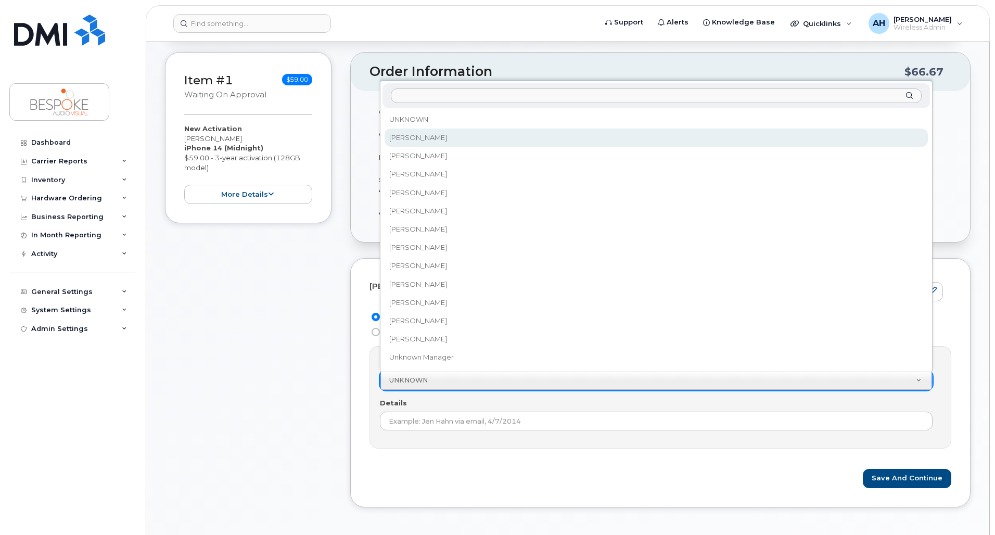
select select "1664182"
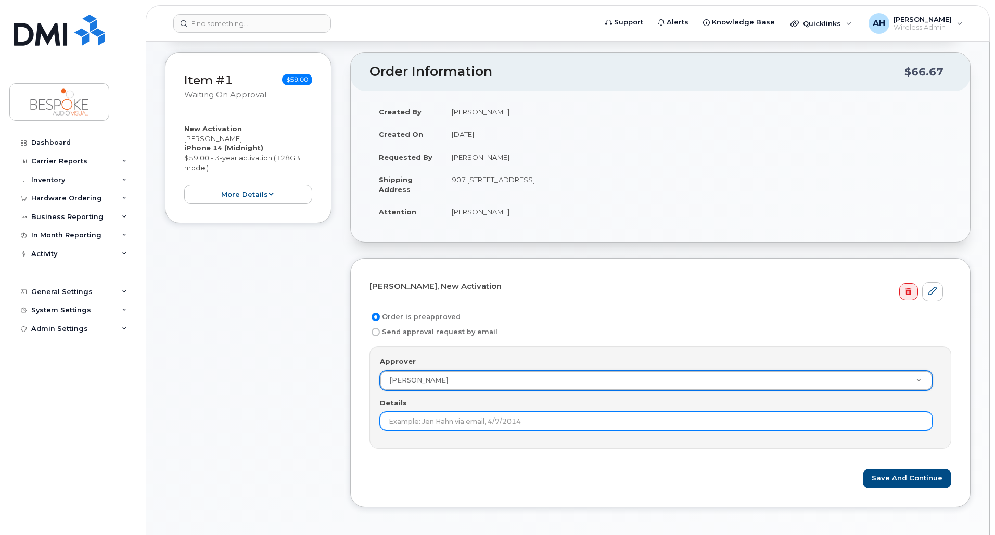
drag, startPoint x: 552, startPoint y: 424, endPoint x: 561, endPoint y: 425, distance: 8.4
click at [552, 424] on input "Details" at bounding box center [656, 421] width 553 height 19
type input "2025-09-15_NewEmployee"
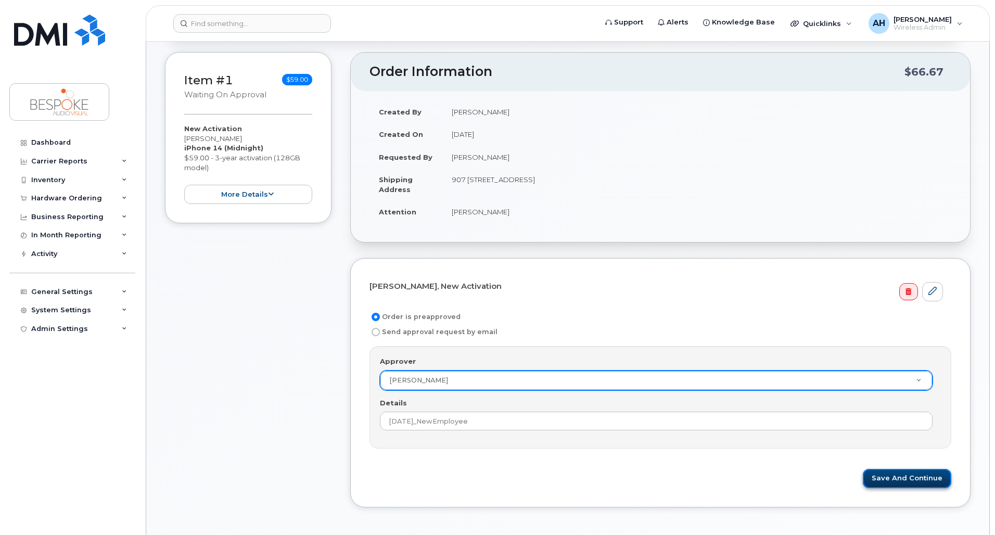
click at [907, 478] on button "Save and Continue" at bounding box center [907, 478] width 89 height 19
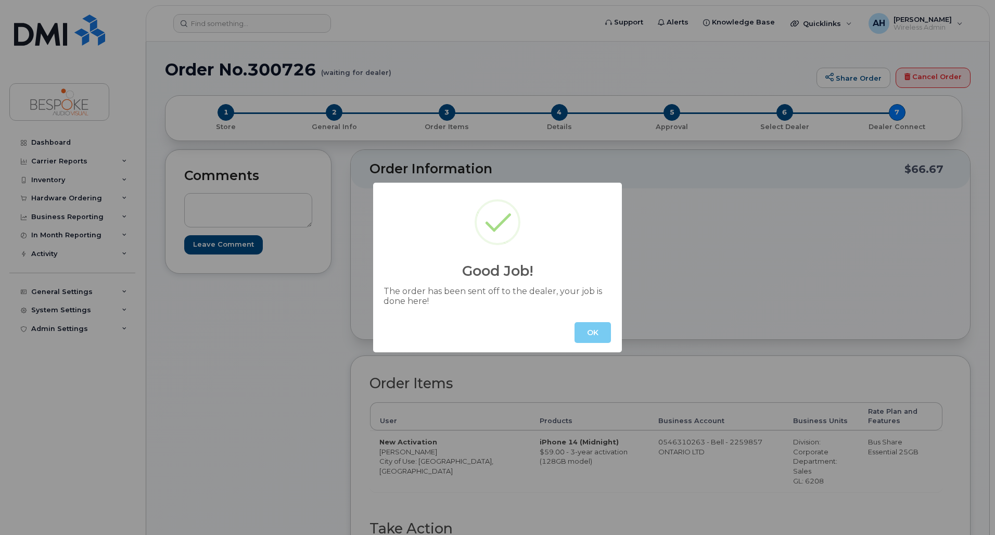
click at [599, 332] on button "OK" at bounding box center [593, 332] width 36 height 21
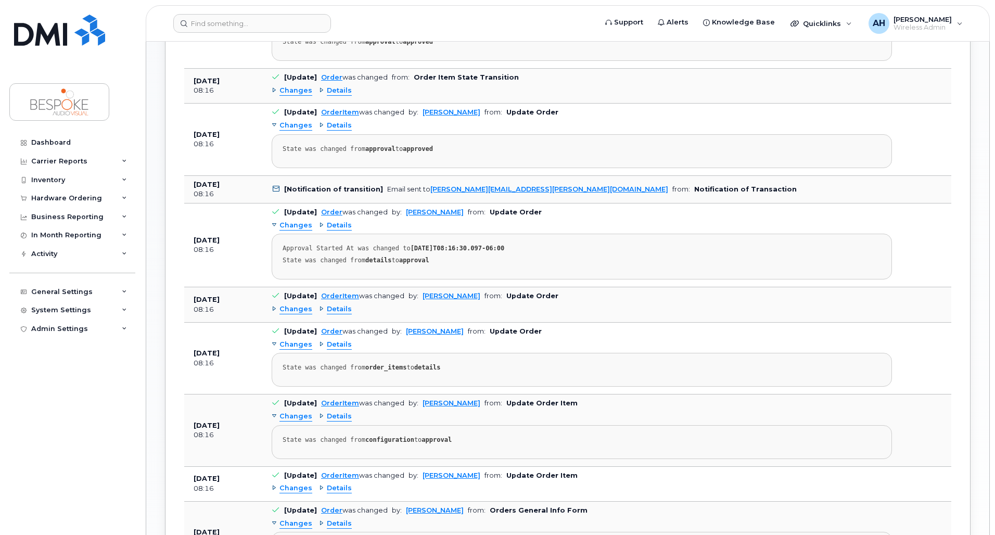
scroll to position [885, 0]
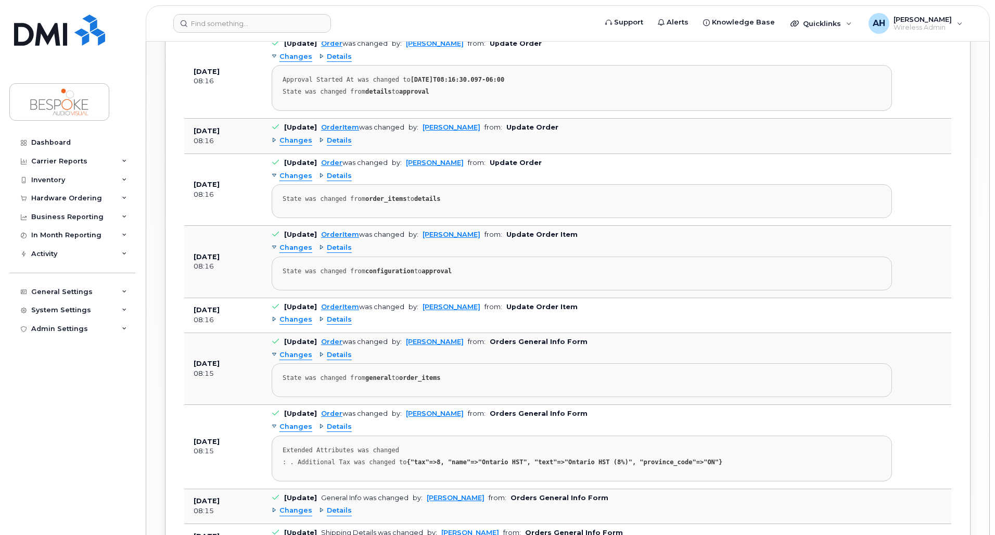
click at [340, 251] on span "Details" at bounding box center [339, 248] width 25 height 10
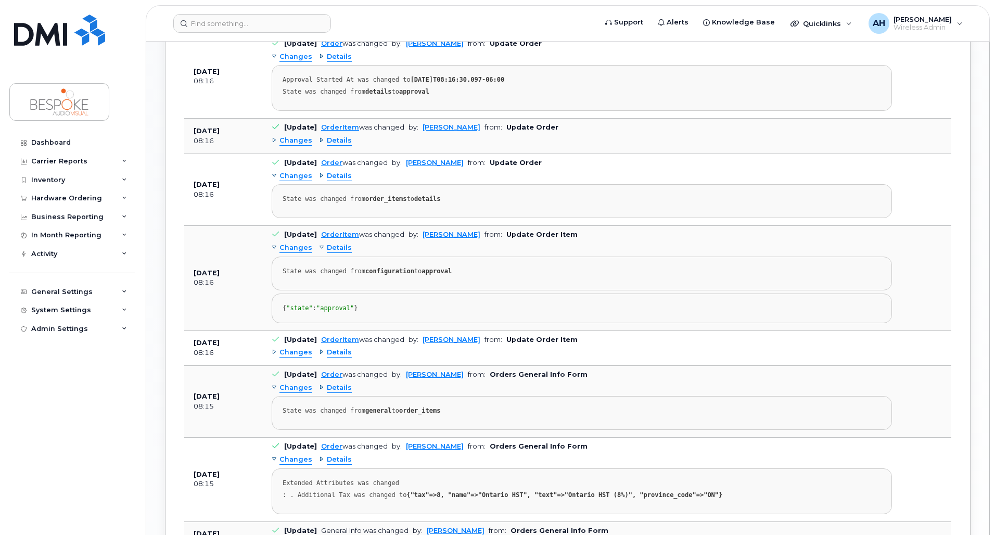
click at [287, 247] on span "Changes" at bounding box center [296, 248] width 33 height 10
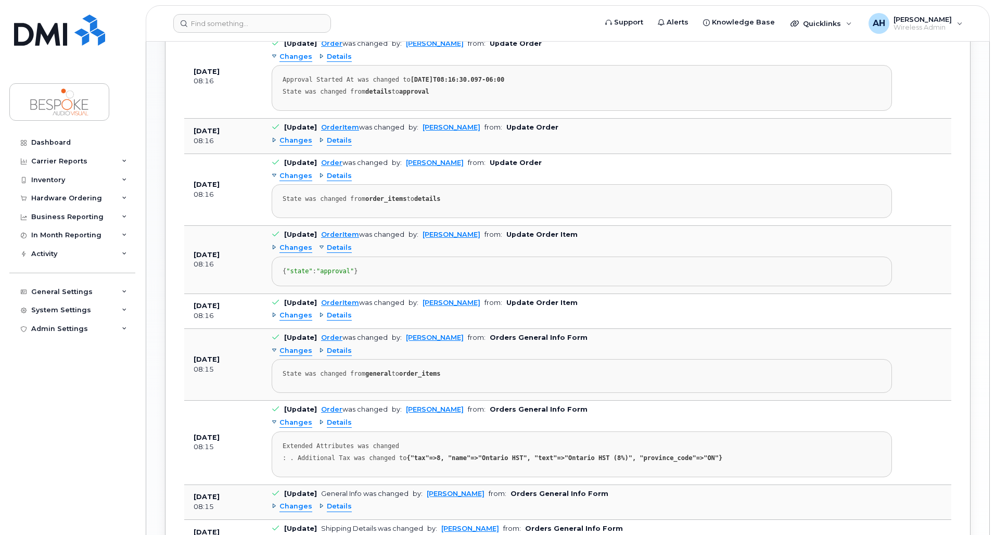
click at [293, 252] on span "Changes" at bounding box center [296, 248] width 33 height 10
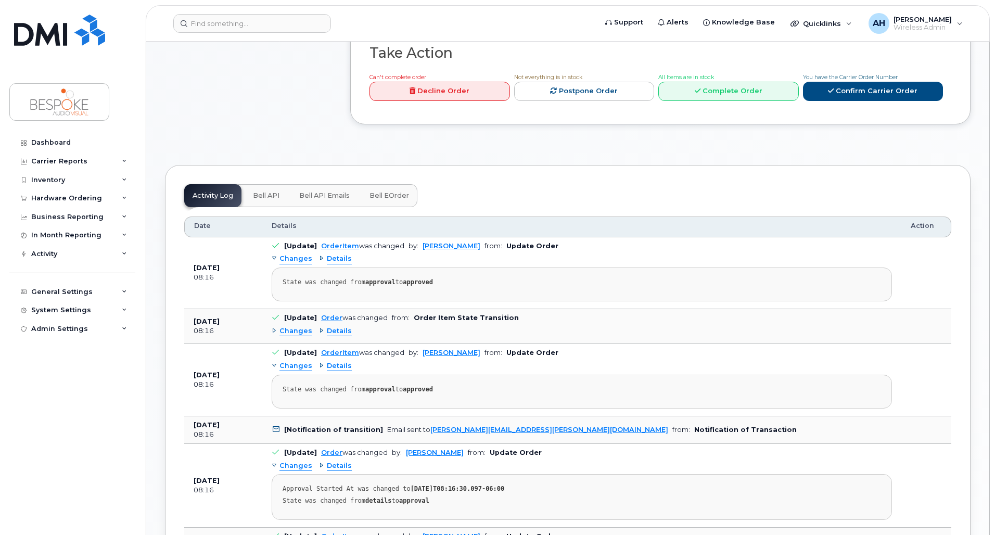
scroll to position [469, 0]
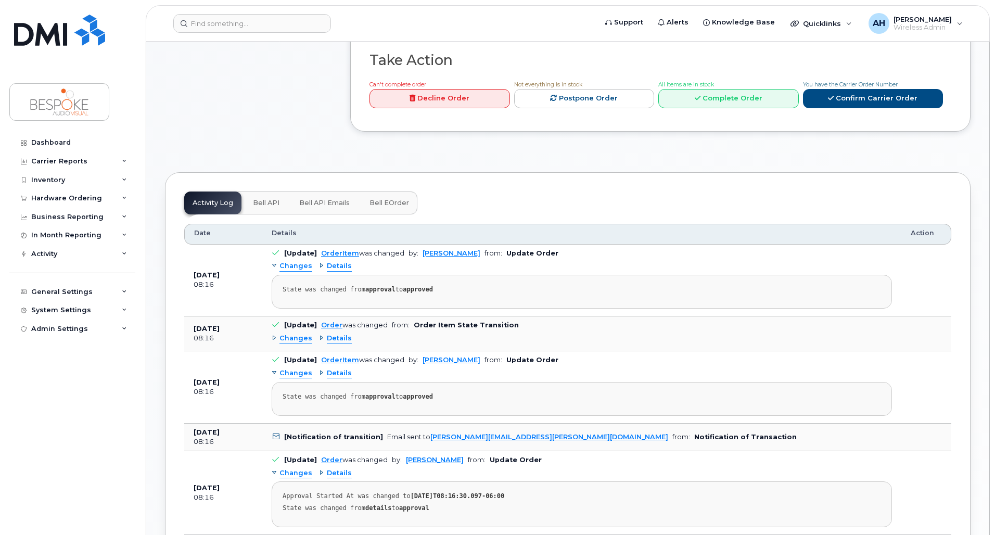
click at [263, 204] on span "Bell API" at bounding box center [266, 203] width 27 height 8
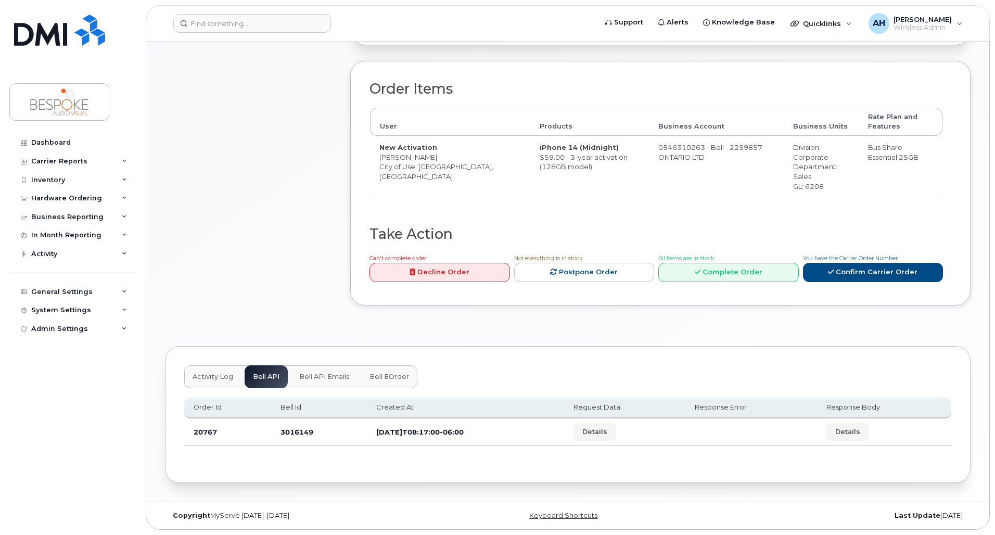
scroll to position [295, 0]
click at [310, 377] on span "Bell API Emails" at bounding box center [324, 377] width 50 height 8
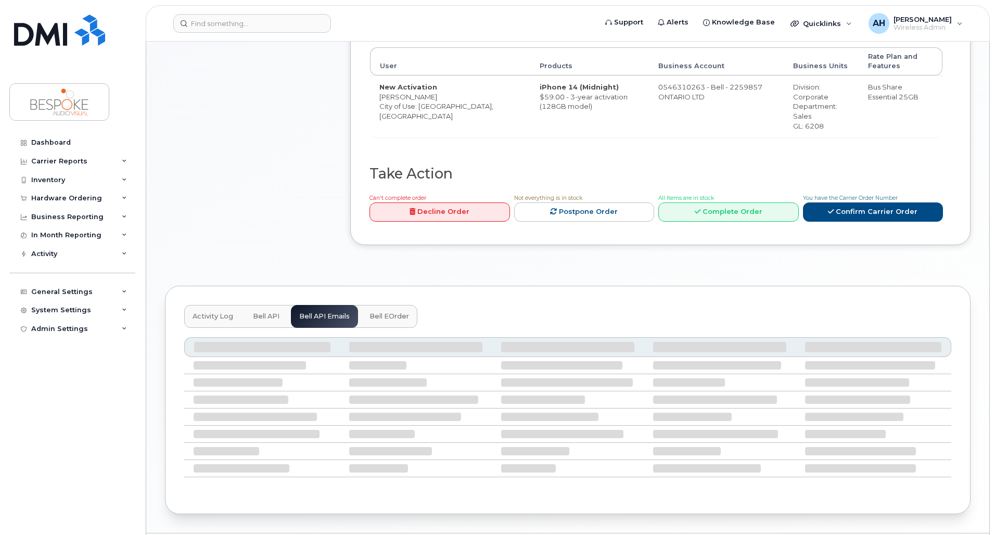
scroll to position [386, 0]
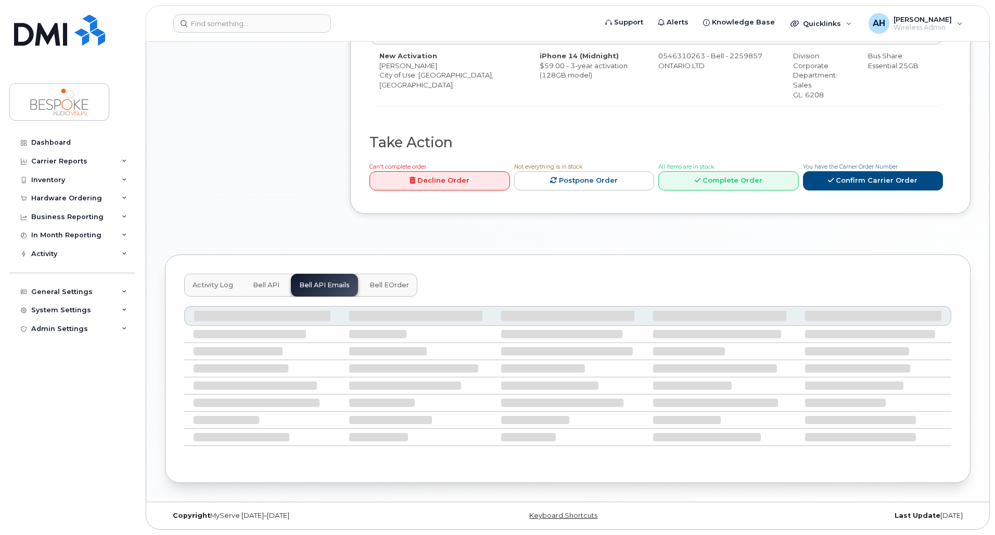
click at [382, 289] on span "Bell eOrder" at bounding box center [390, 285] width 40 height 8
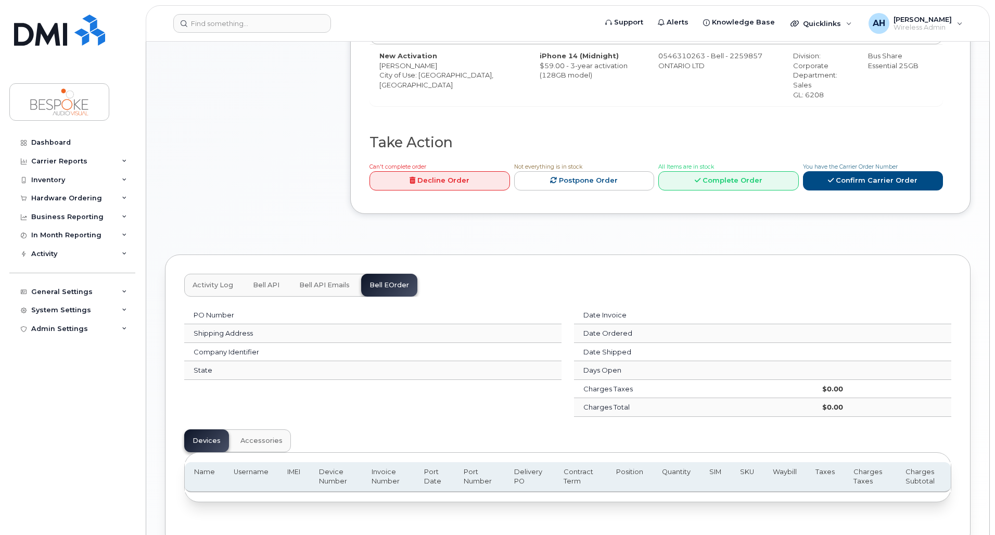
click at [330, 287] on span "Bell API Emails" at bounding box center [324, 285] width 50 height 8
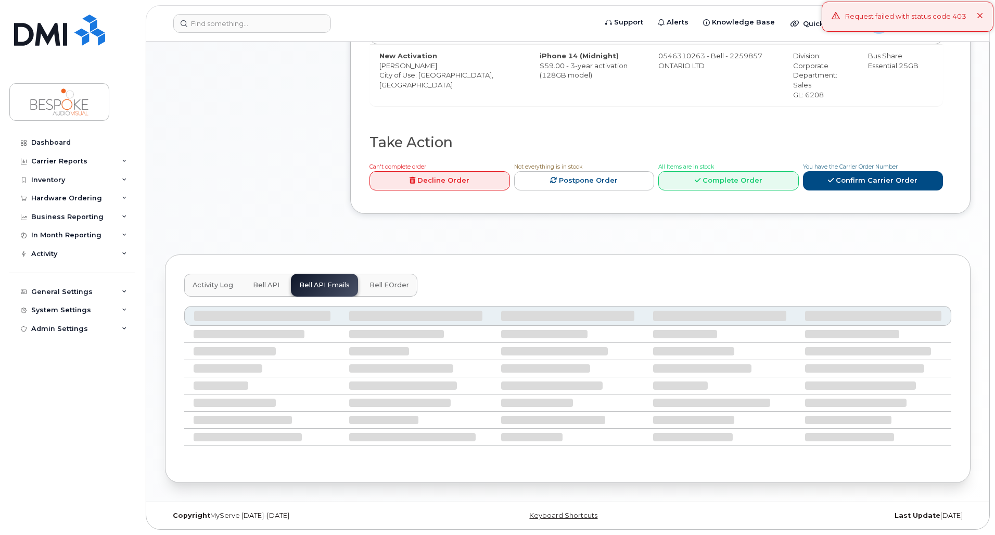
click at [983, 15] on icon at bounding box center [980, 16] width 7 height 7
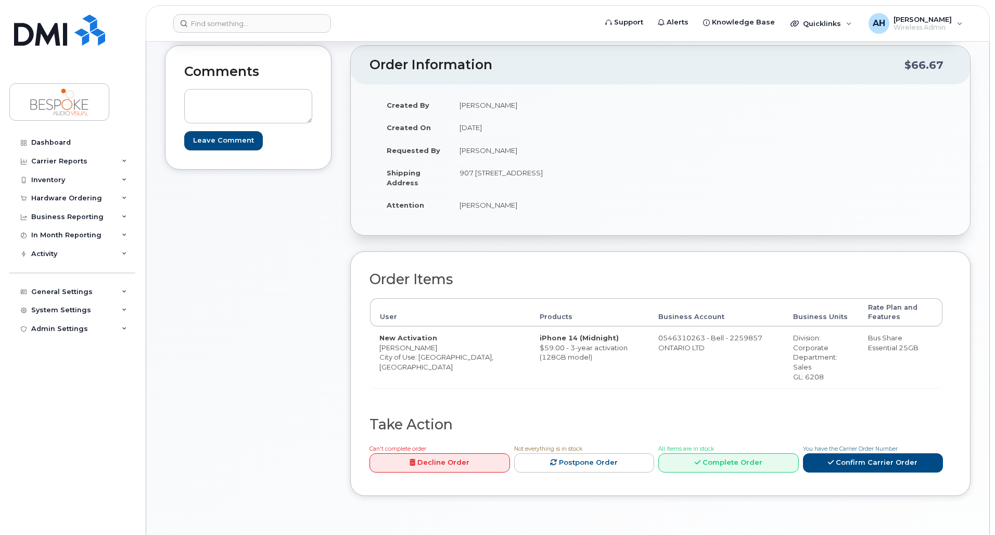
scroll to position [0, 0]
